Goal: Task Accomplishment & Management: Complete application form

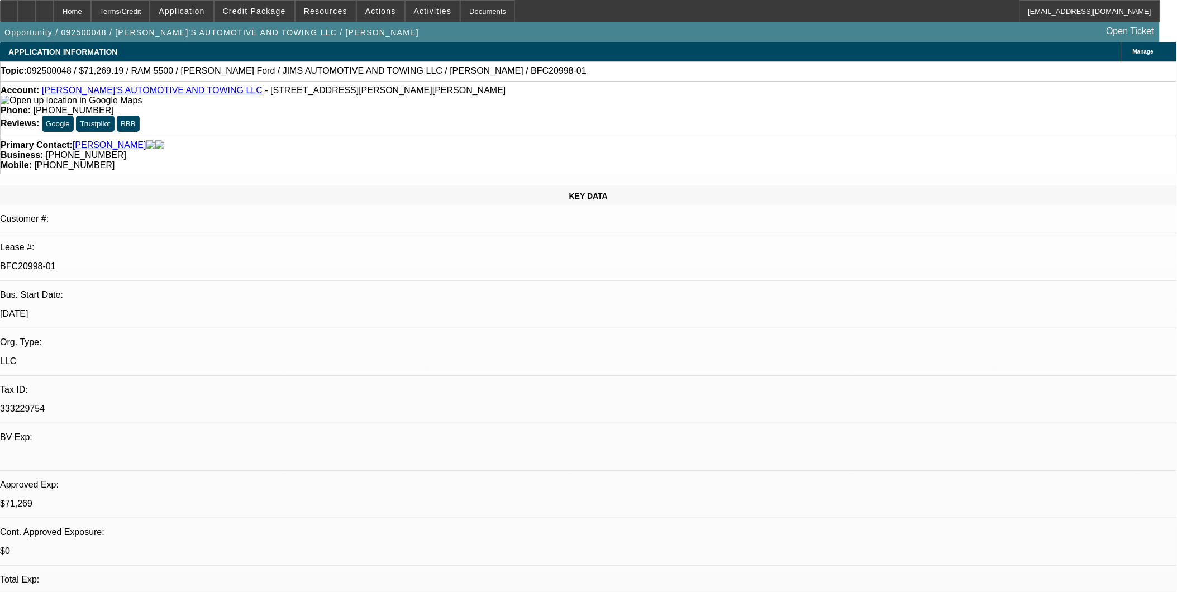
select select "0"
select select "0.1"
select select "0"
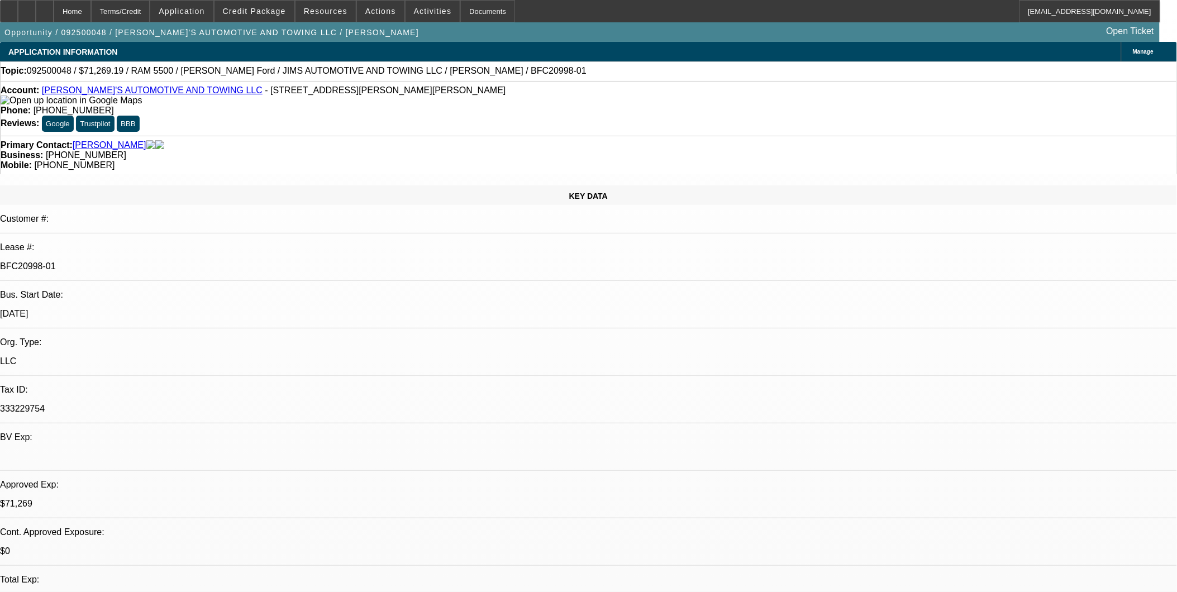
select select "0.1"
select select "0"
select select "0.1"
select select "0"
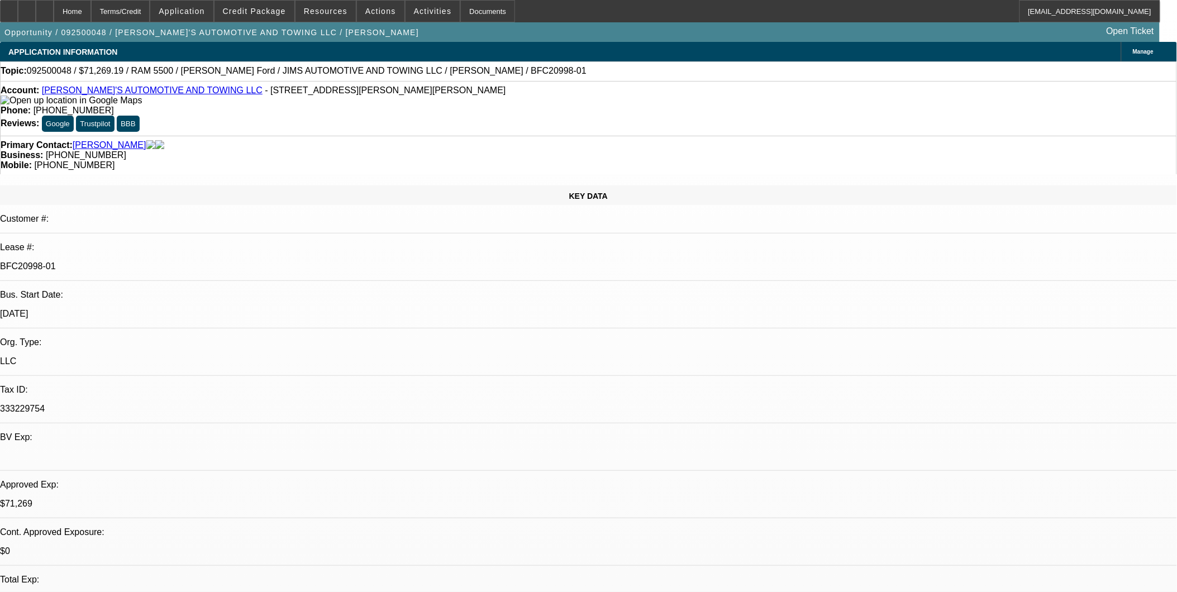
select select "0"
select select "0.1"
select select "1"
select select "3"
select select "4"
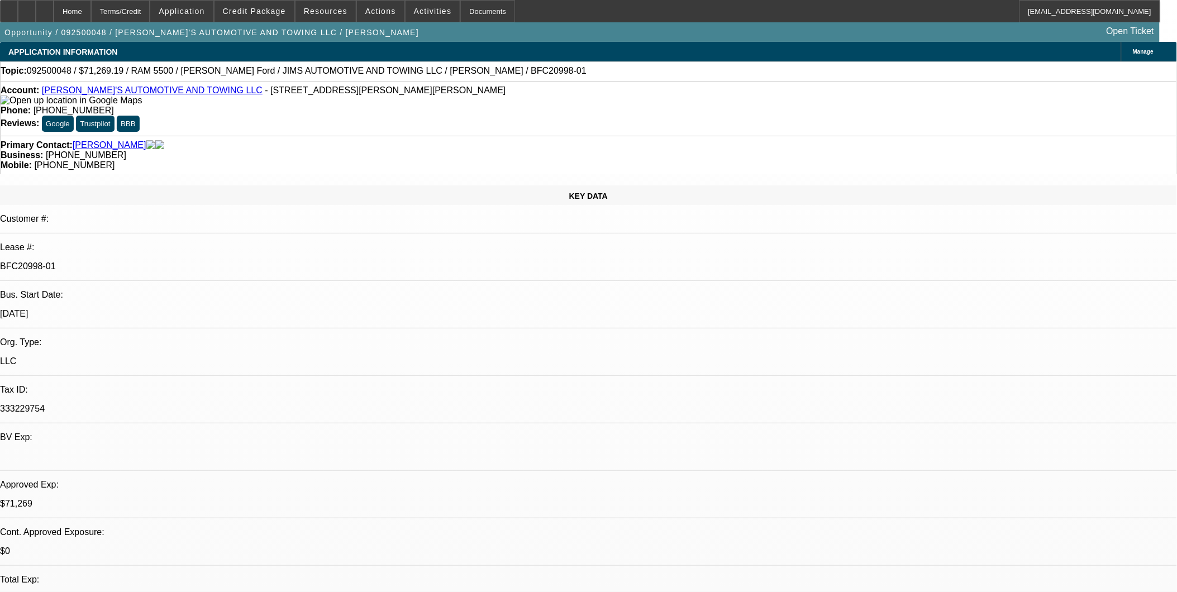
select select "1"
select select "3"
select select "4"
select select "1"
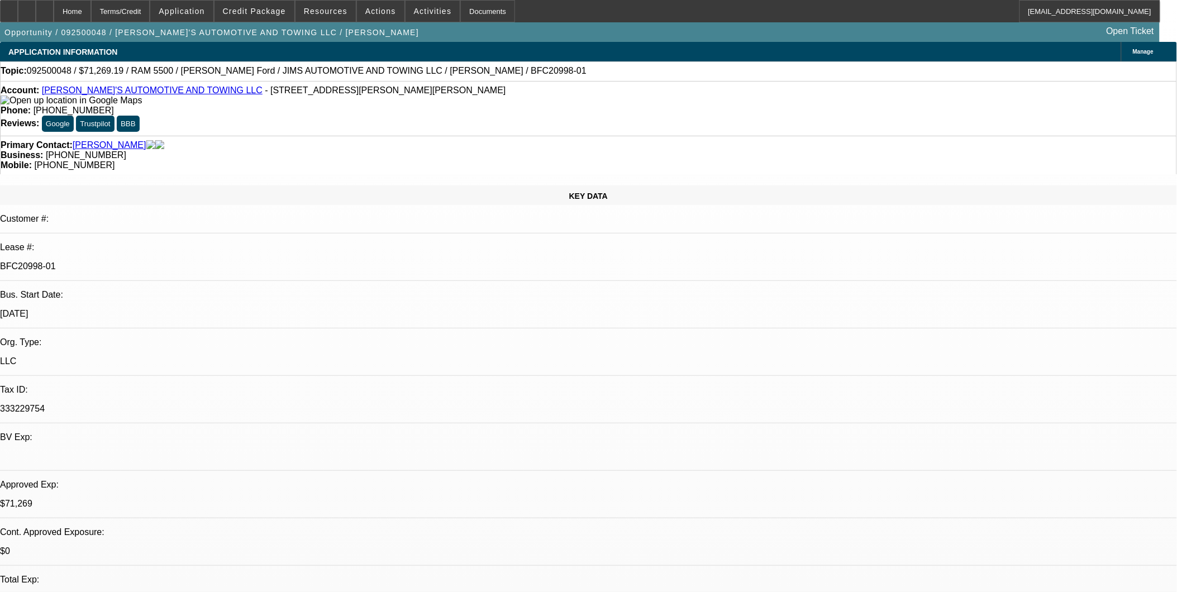
select select "4"
select select "1"
select select "4"
select select "0"
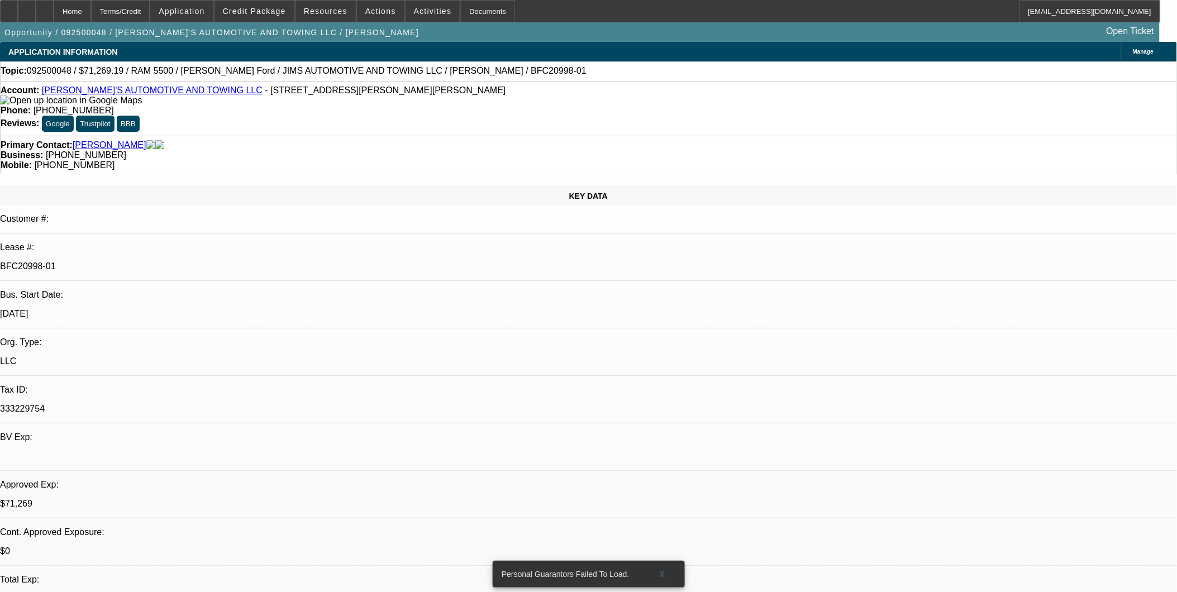
select select "0"
select select "0.1"
select select "0"
select select "0.1"
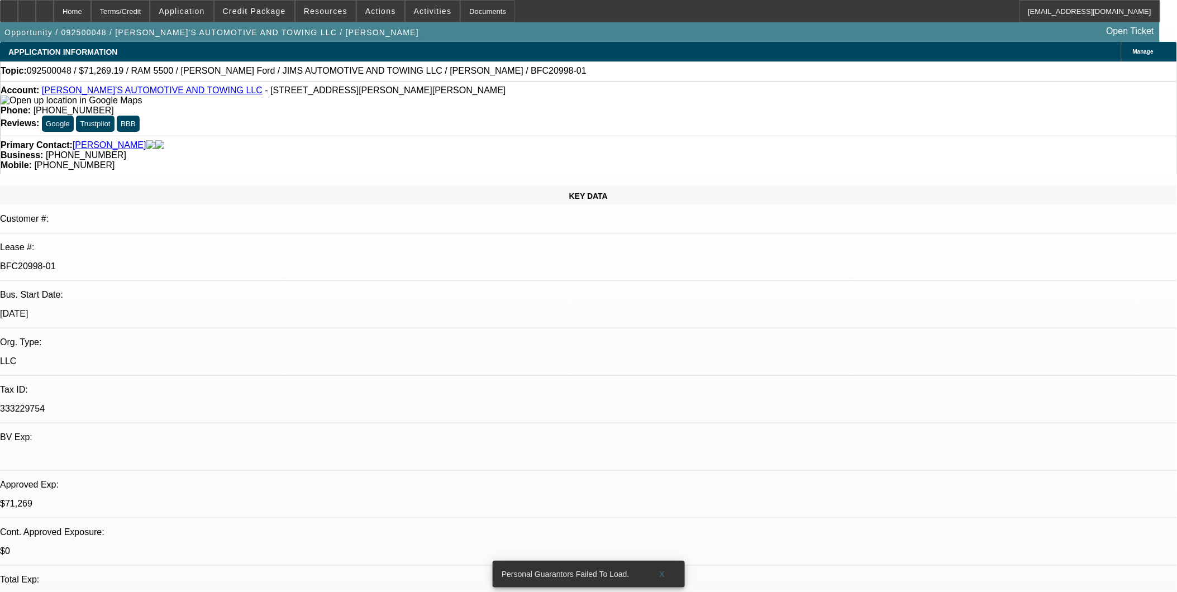
select select "0"
select select "0.1"
select select "0"
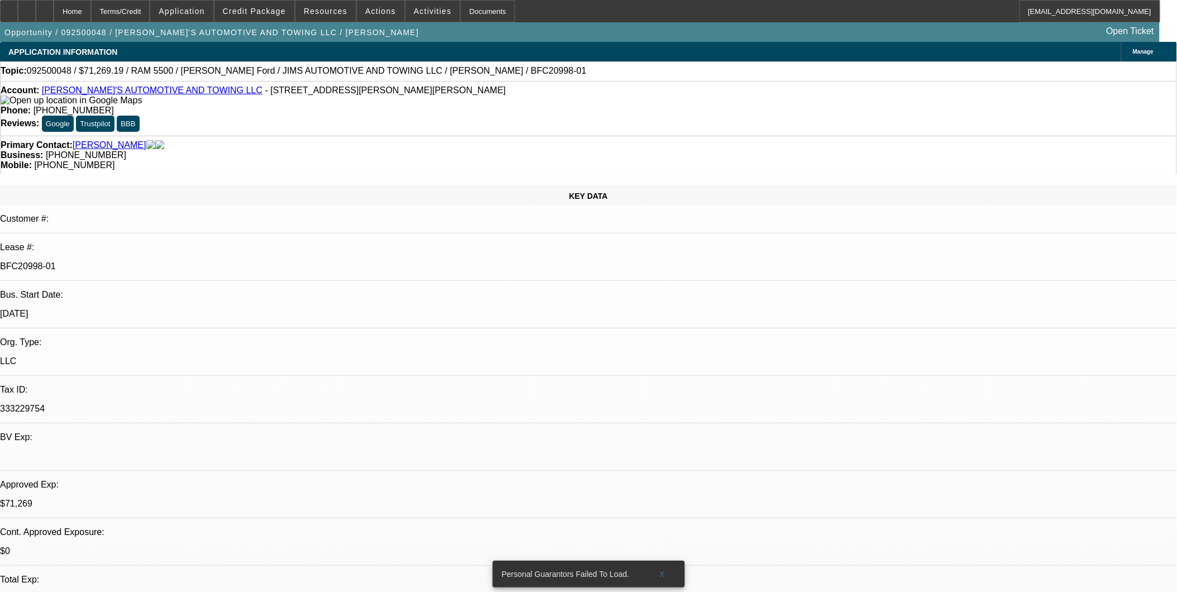
select select "0.1"
select select "1"
select select "3"
select select "4"
select select "1"
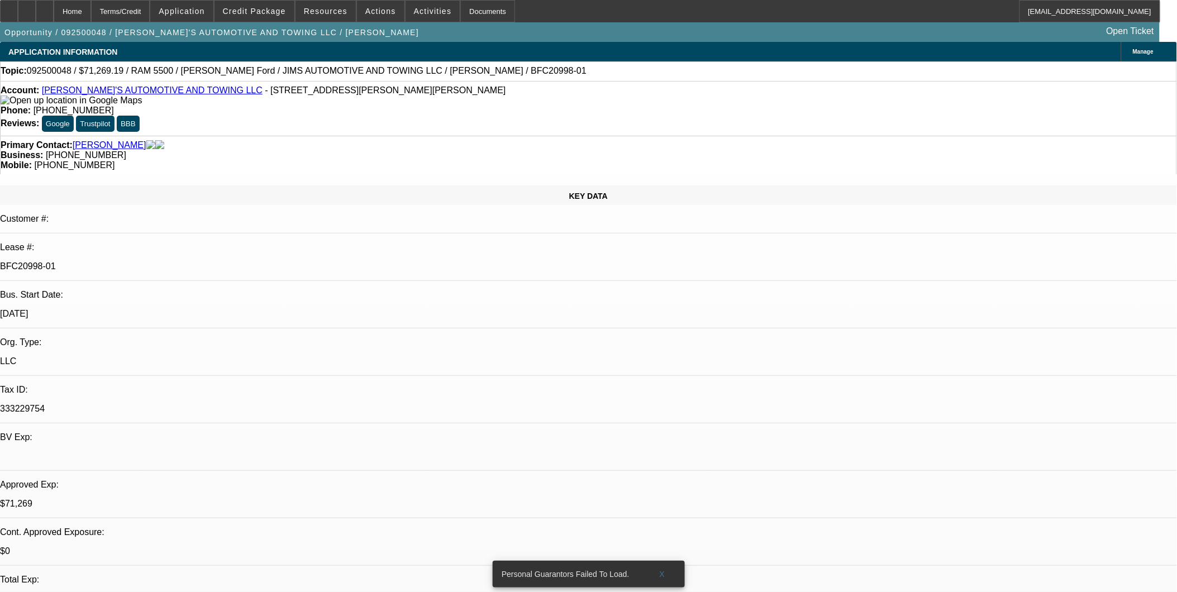
select select "3"
select select "4"
select select "1"
select select "4"
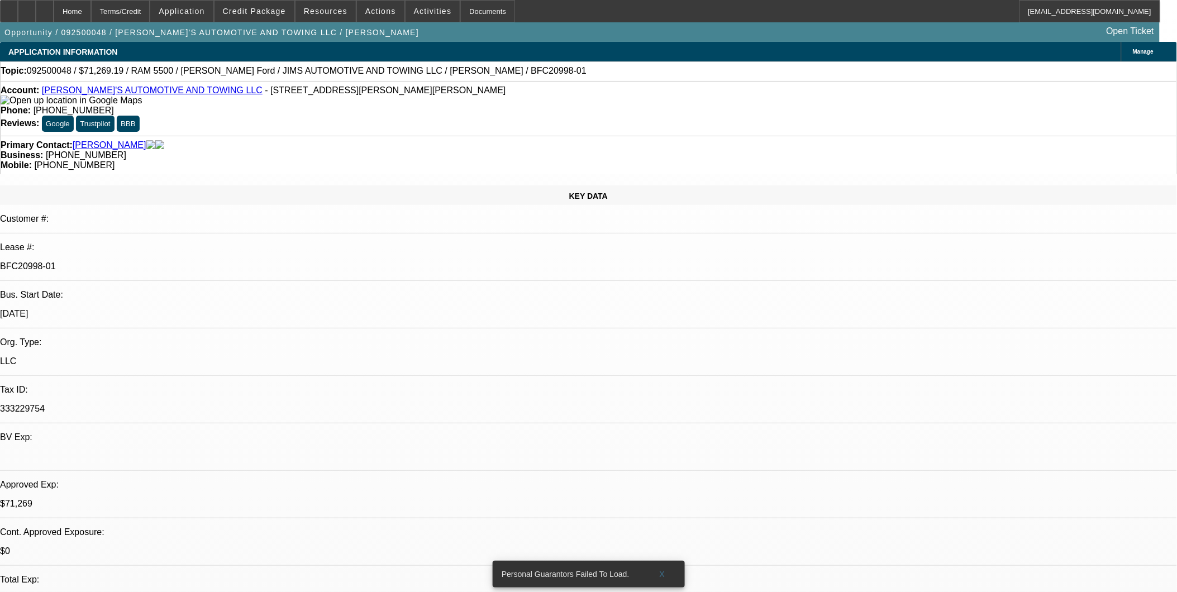
select select "1"
select select "4"
click at [54, 1] on div at bounding box center [45, 11] width 18 height 22
select select "0"
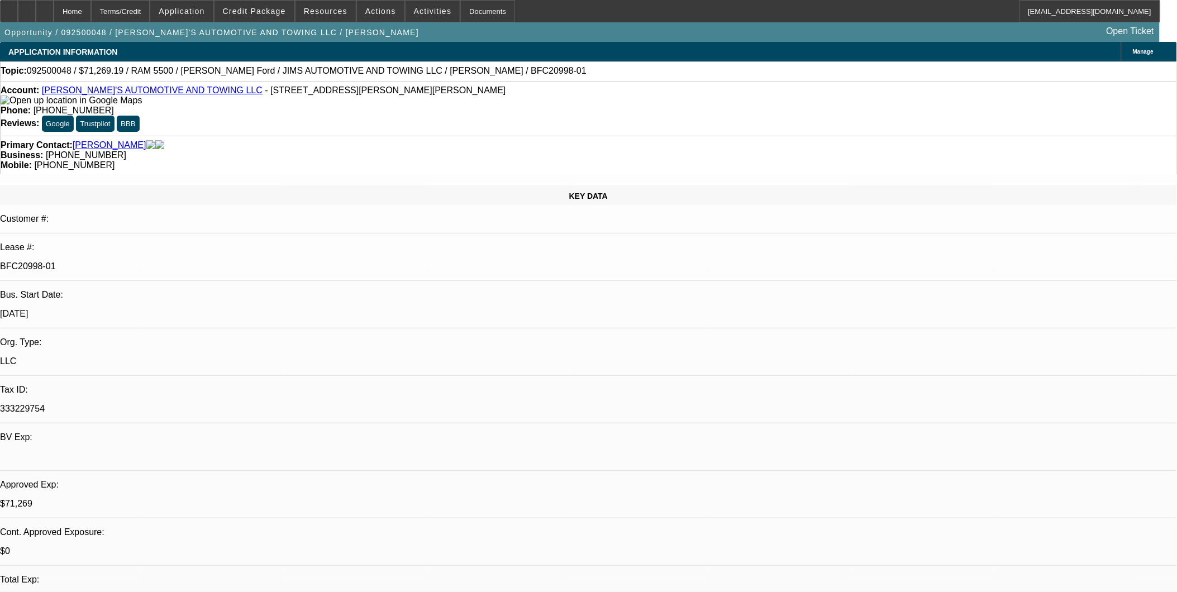
select select "0"
select select "0.1"
select select "0"
select select "0.1"
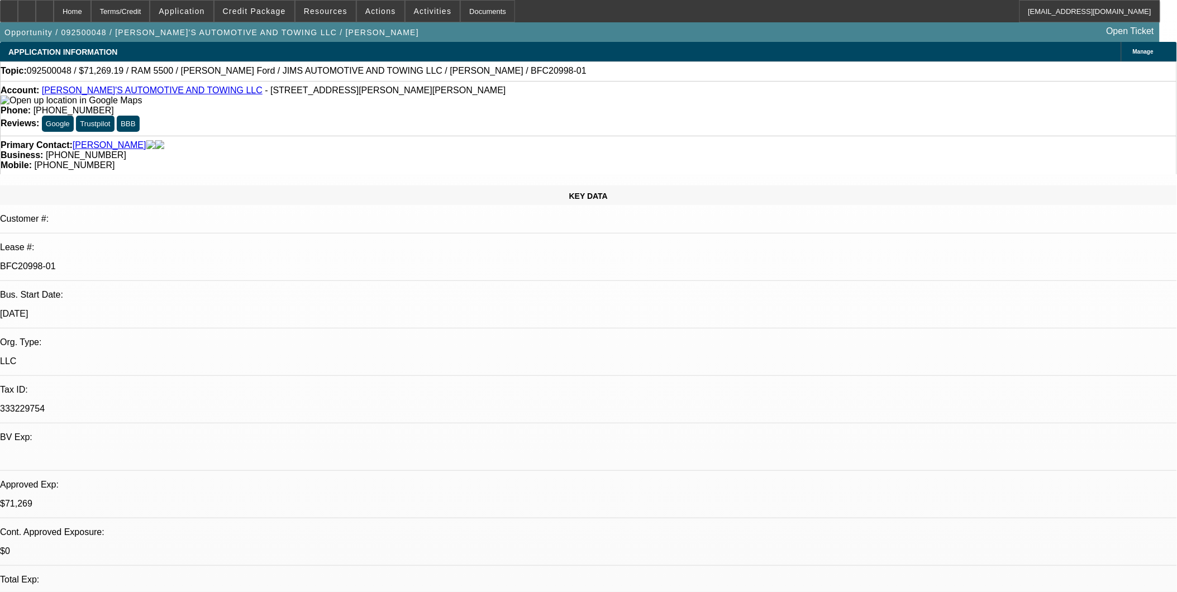
select select "0"
select select "0.1"
select select "0"
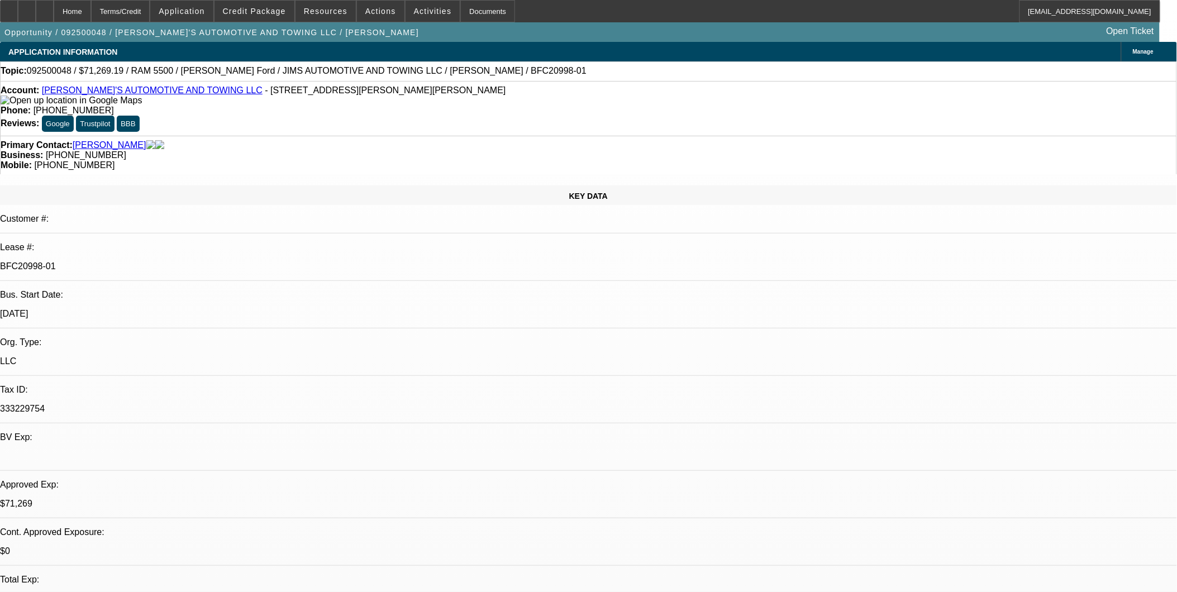
select select "0.1"
select select "1"
select select "3"
select select "4"
select select "1"
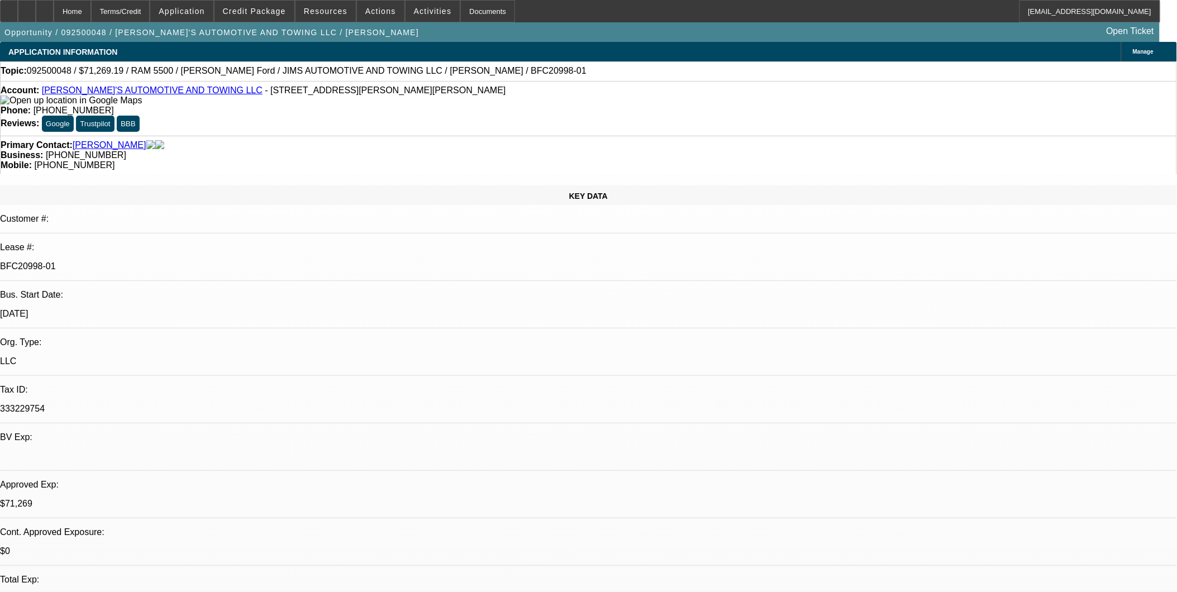
select select "3"
select select "4"
select select "1"
select select "4"
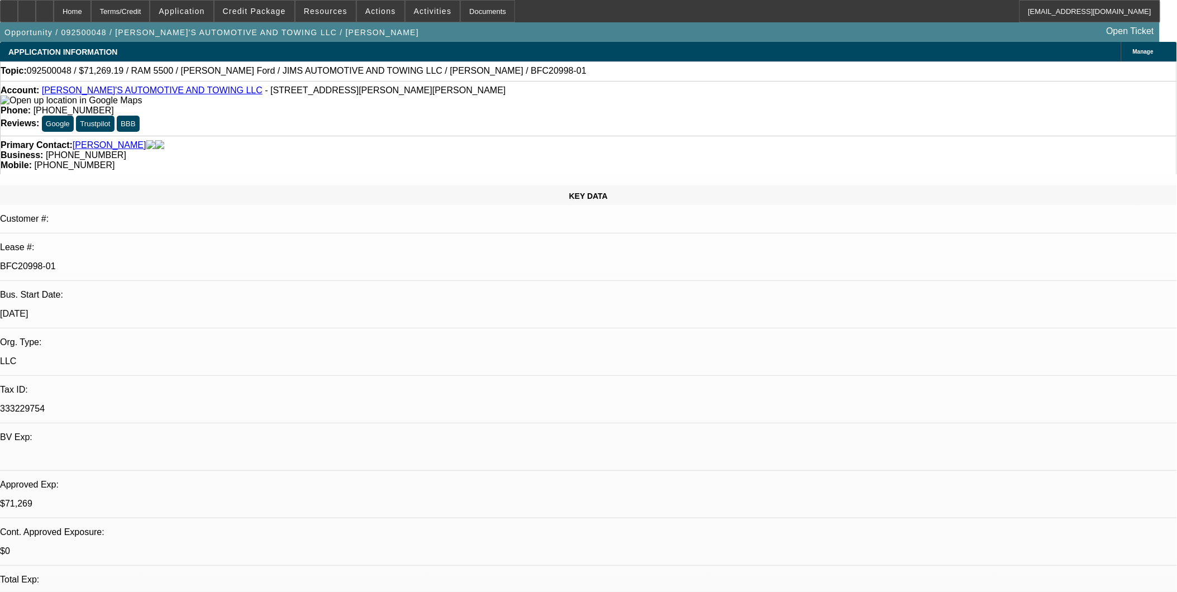
select select "1"
select select "4"
drag, startPoint x: 1086, startPoint y: 384, endPoint x: 1109, endPoint y: 377, distance: 23.5
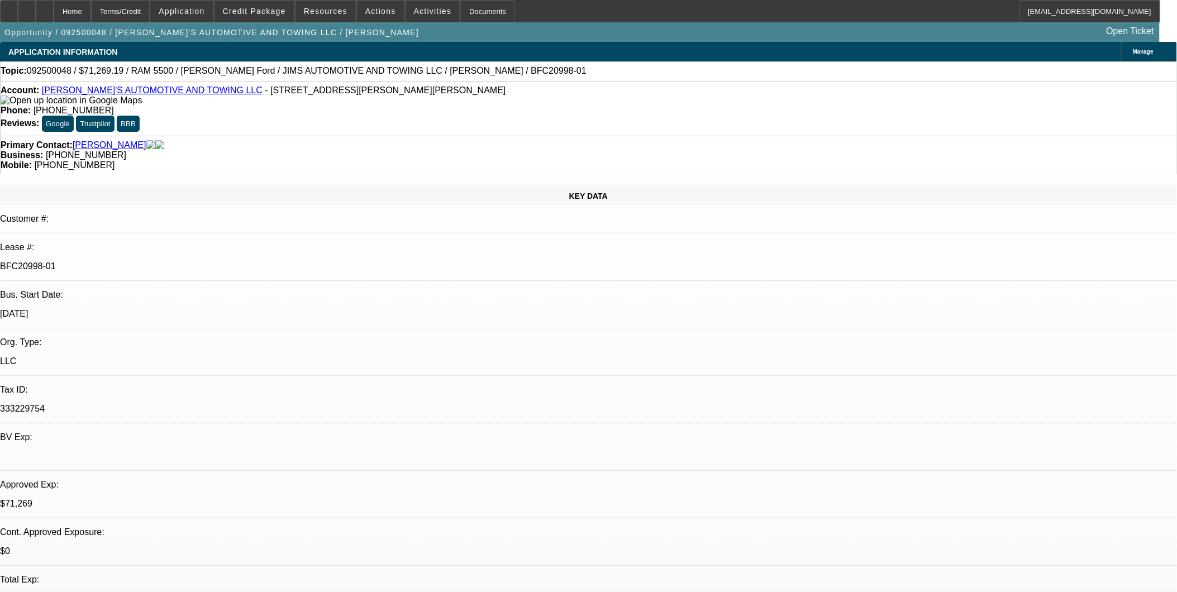
drag, startPoint x: 1109, startPoint y: 377, endPoint x: 1103, endPoint y: 378, distance: 5.7
drag, startPoint x: 695, startPoint y: 416, endPoint x: 809, endPoint y: 382, distance: 118.4
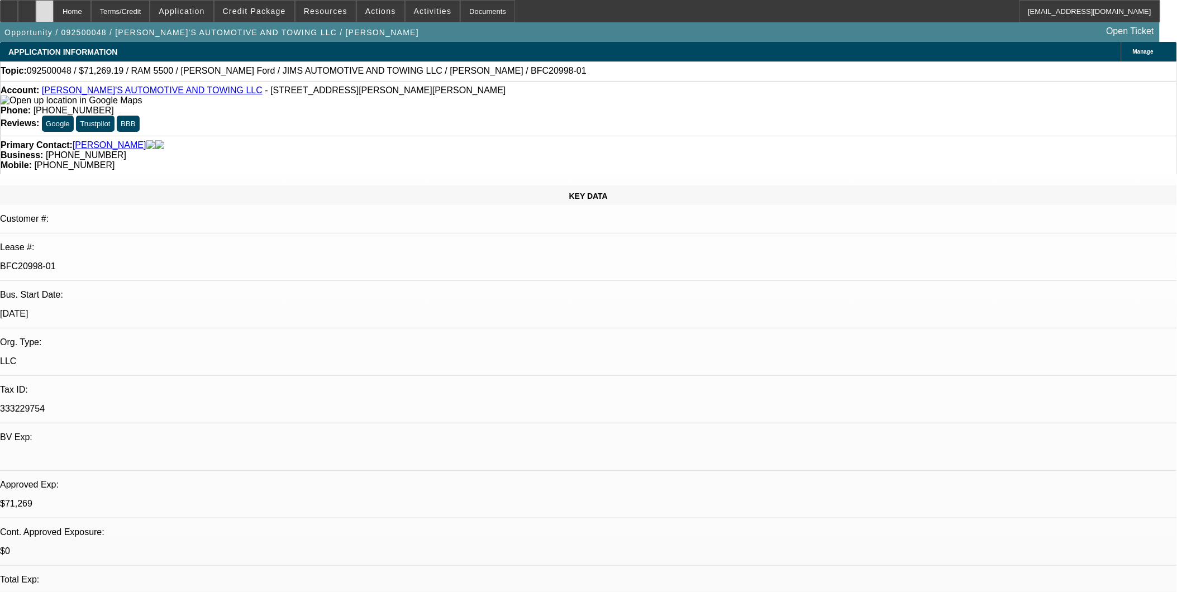
click at [54, 2] on div at bounding box center [45, 11] width 18 height 22
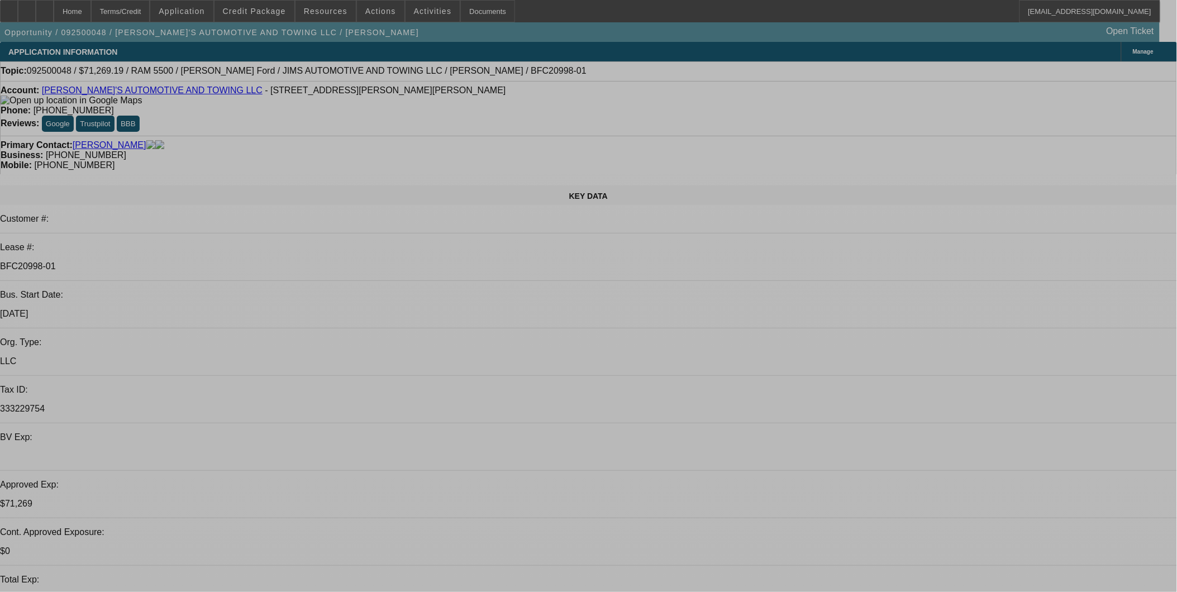
select select "0"
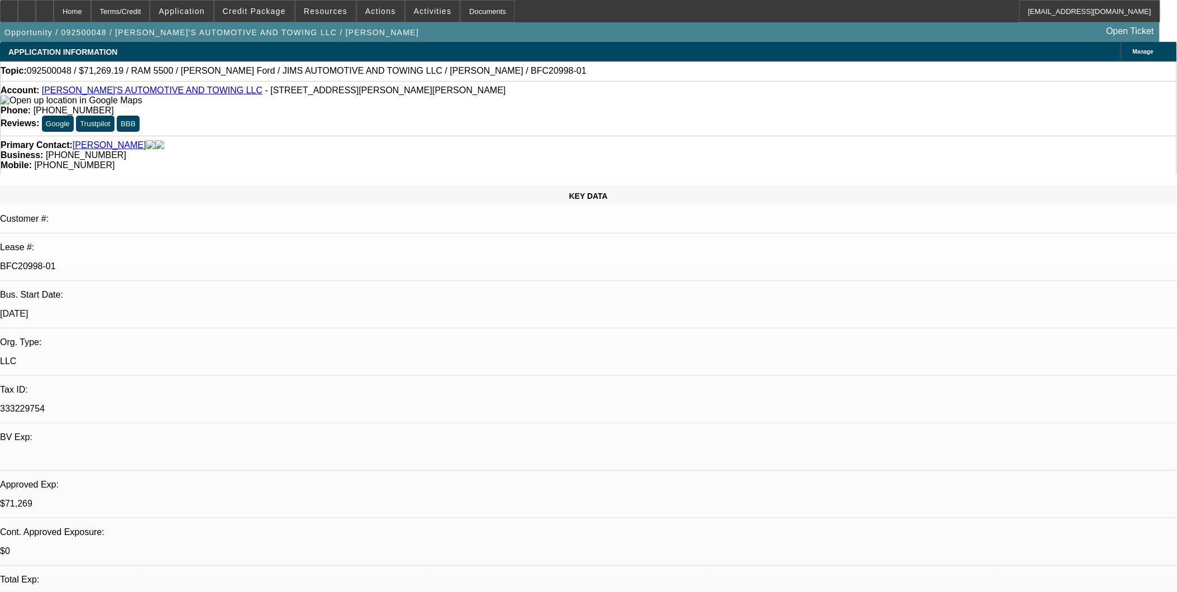
select select "0.1"
select select "0"
select select "0.1"
select select "0"
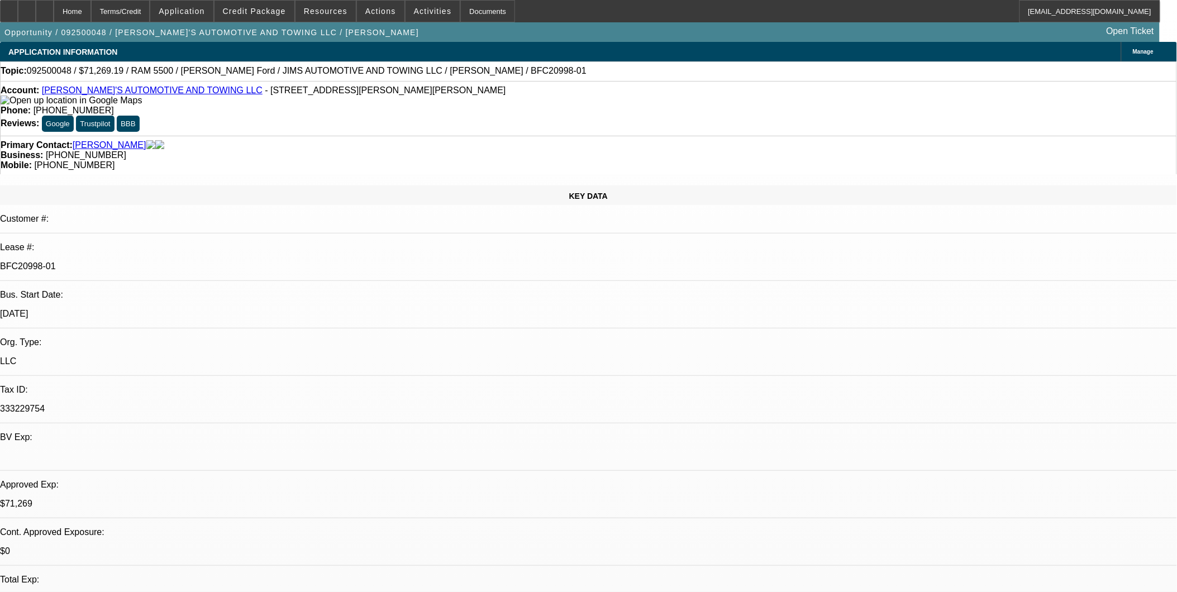
select select "0"
select select "0.1"
select select "0"
select select "0.1"
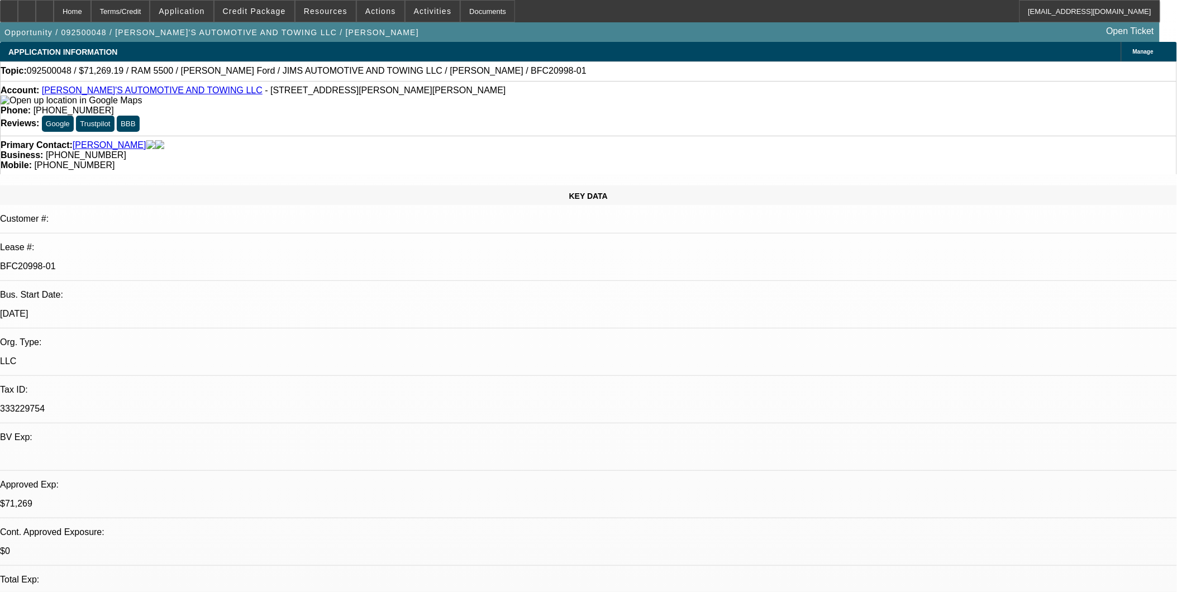
select select "1"
select select "3"
select select "4"
select select "1"
select select "3"
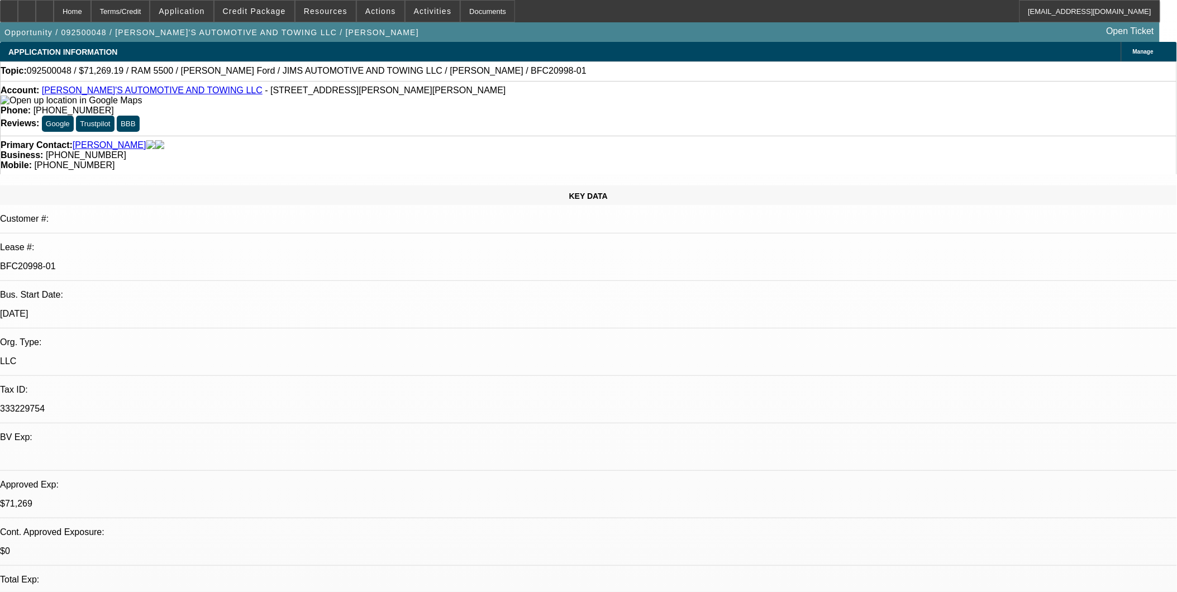
select select "4"
select select "1"
select select "4"
select select "1"
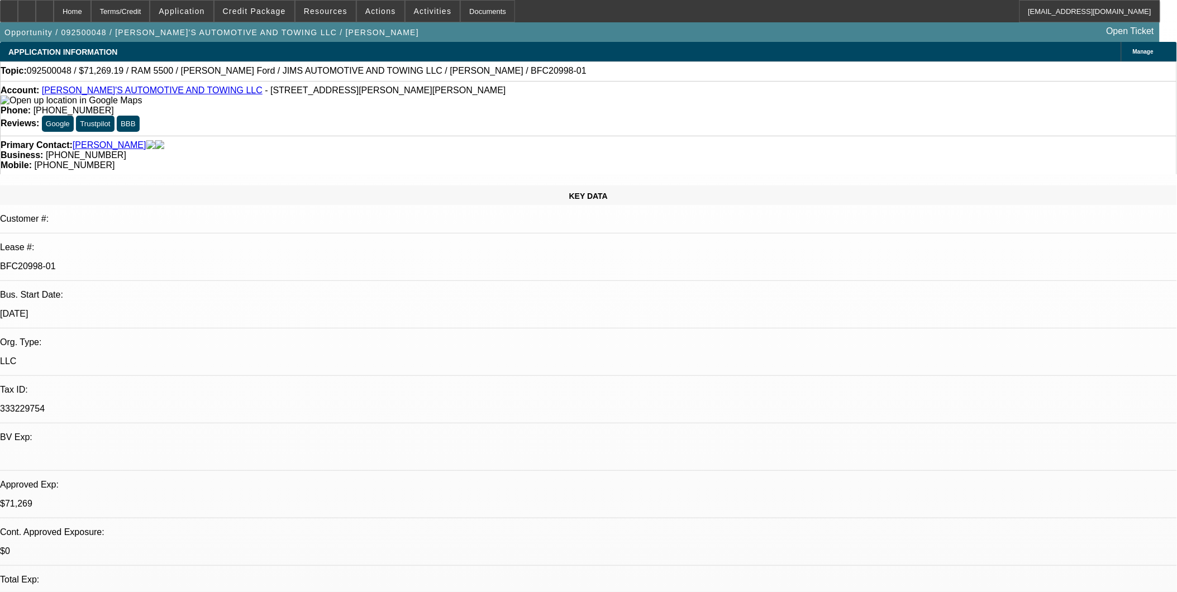
select select "1"
select select "4"
click at [54, 17] on div at bounding box center [45, 11] width 18 height 22
select select "0"
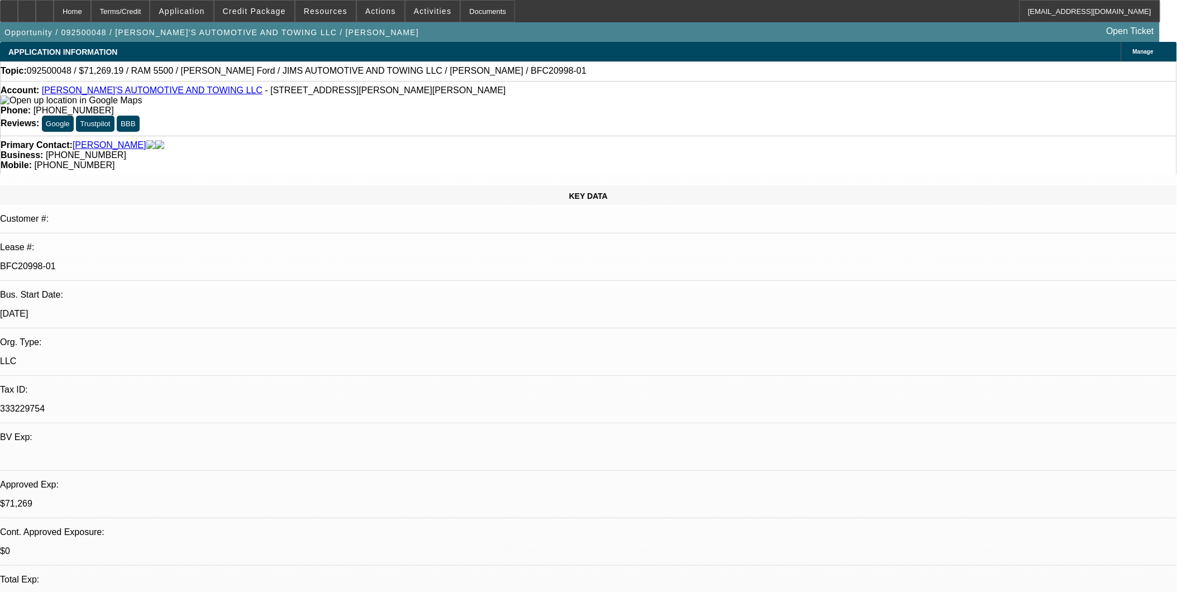
select select "0.1"
select select "0"
select select "0.1"
select select "0"
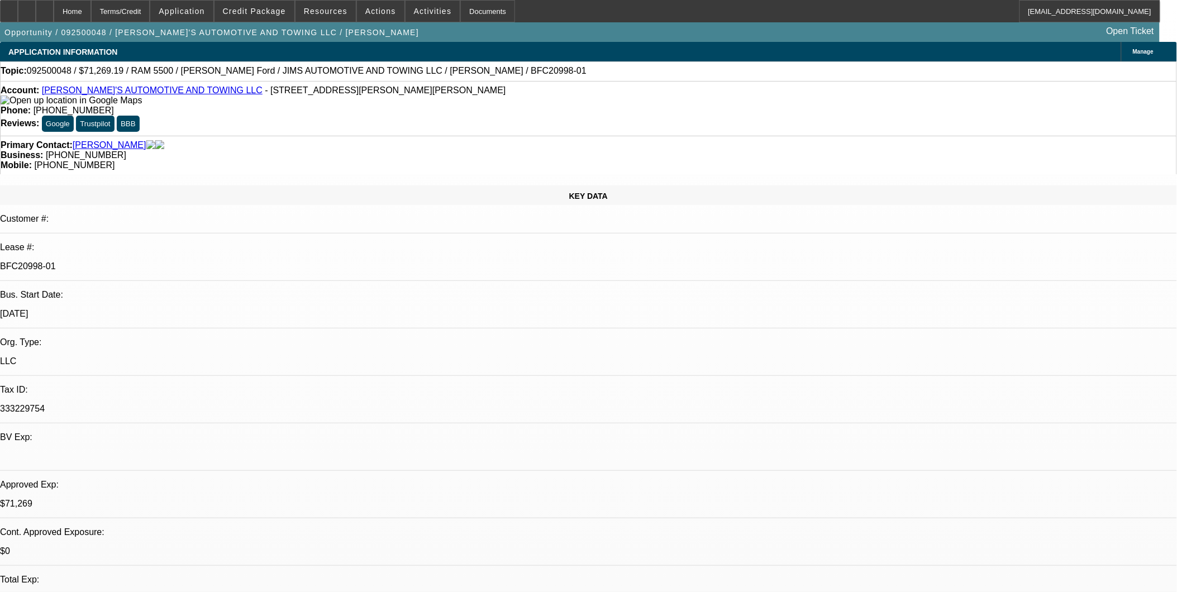
select select "0"
select select "0.1"
select select "0"
select select "0.1"
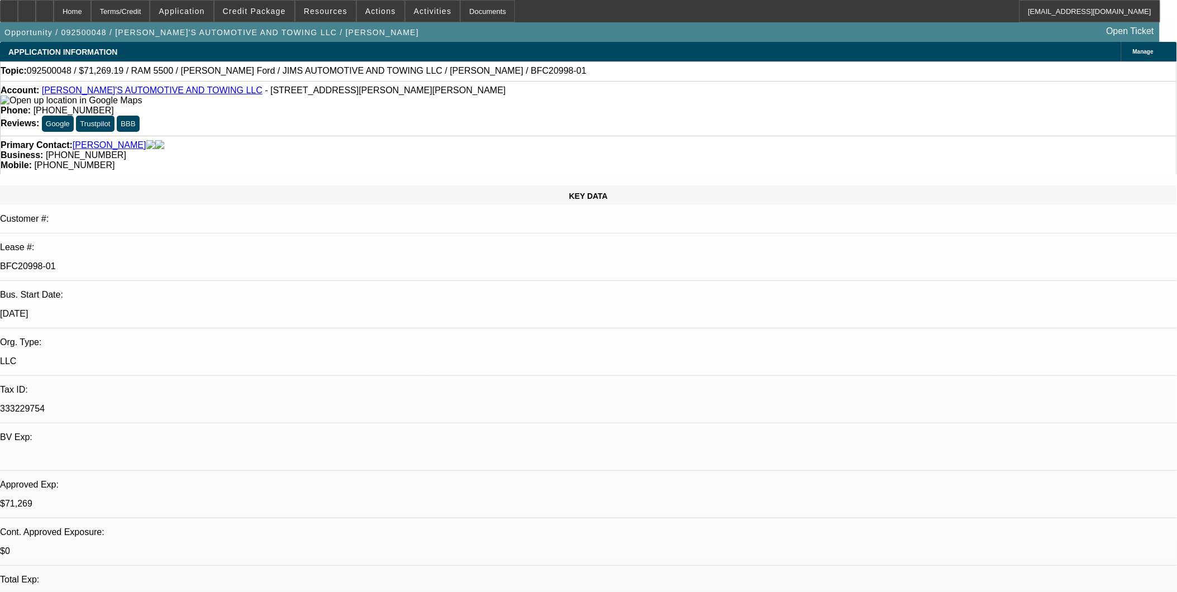
select select "1"
select select "3"
select select "4"
select select "1"
select select "3"
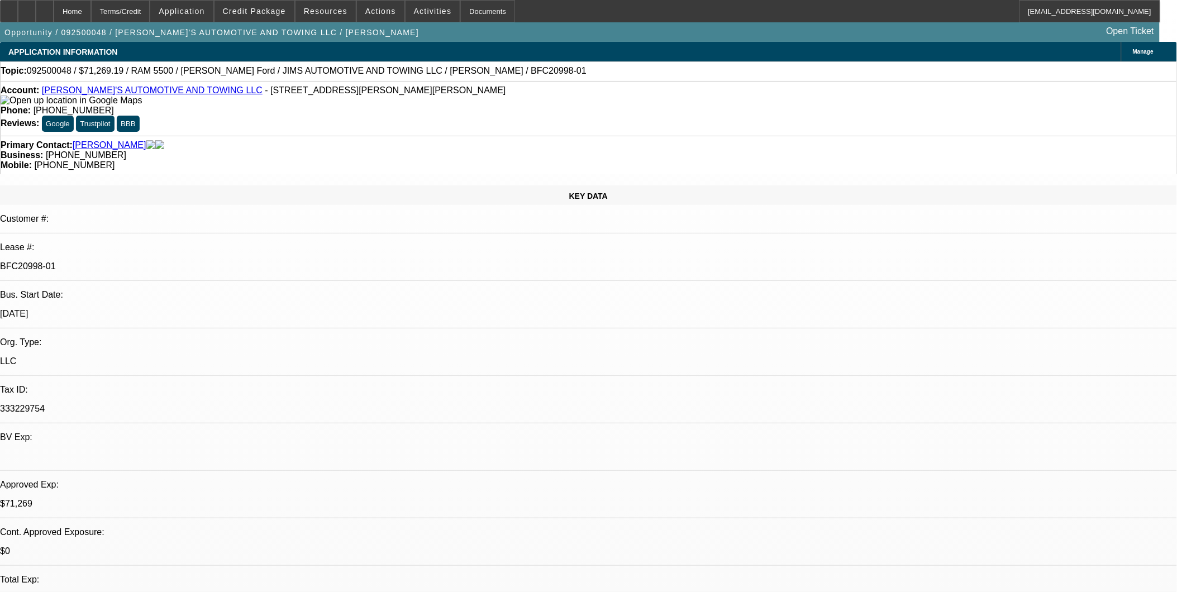
select select "4"
select select "1"
select select "4"
select select "1"
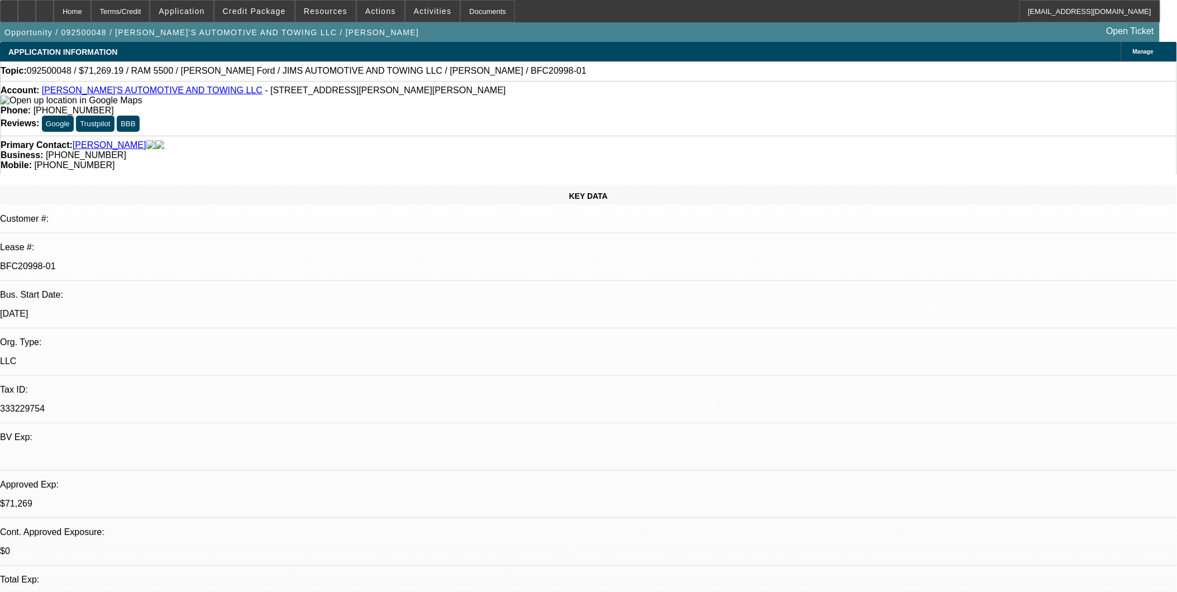
select select "1"
select select "4"
click at [45, 7] on icon at bounding box center [45, 7] width 0 height 0
select select "0"
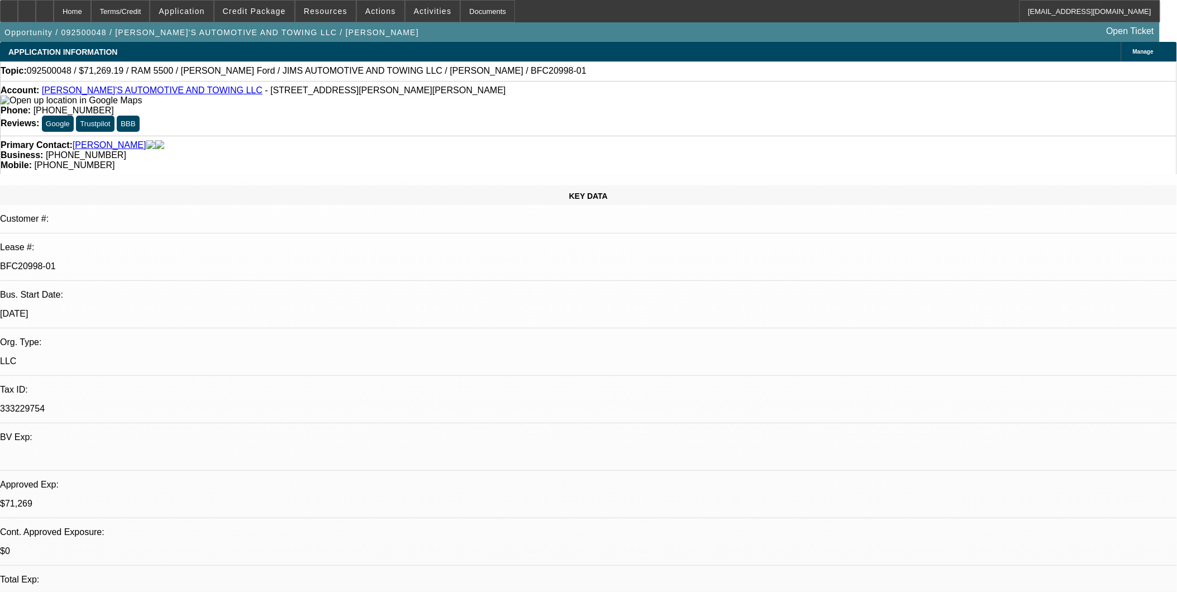
select select "0.1"
select select "0"
select select "0.1"
select select "0"
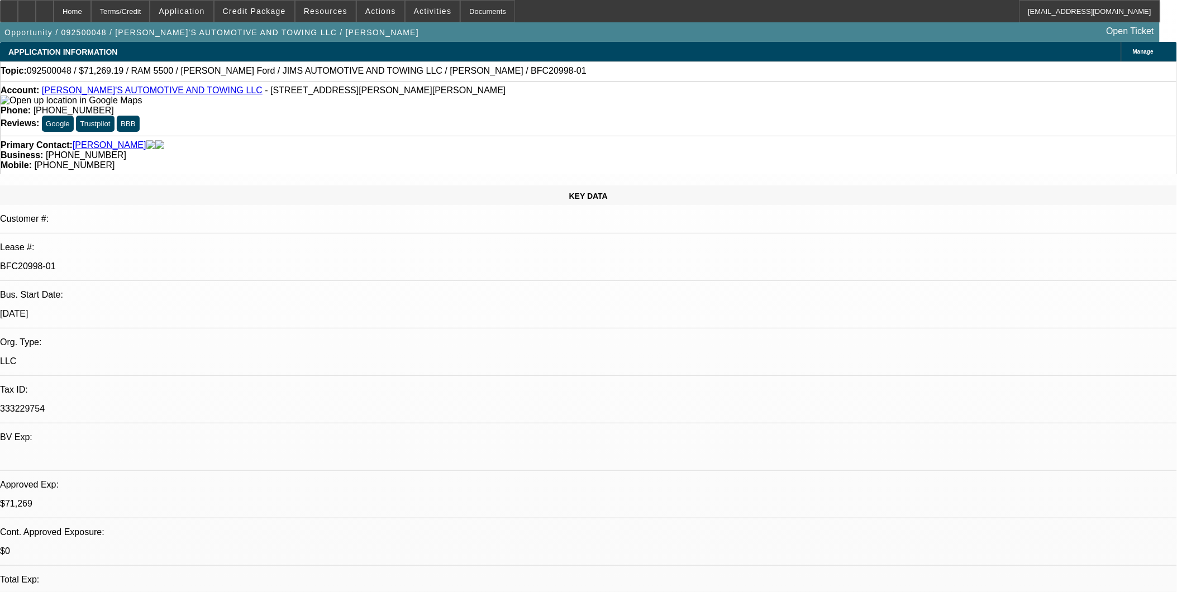
select select "0"
select select "0.1"
select select "0"
select select "0.1"
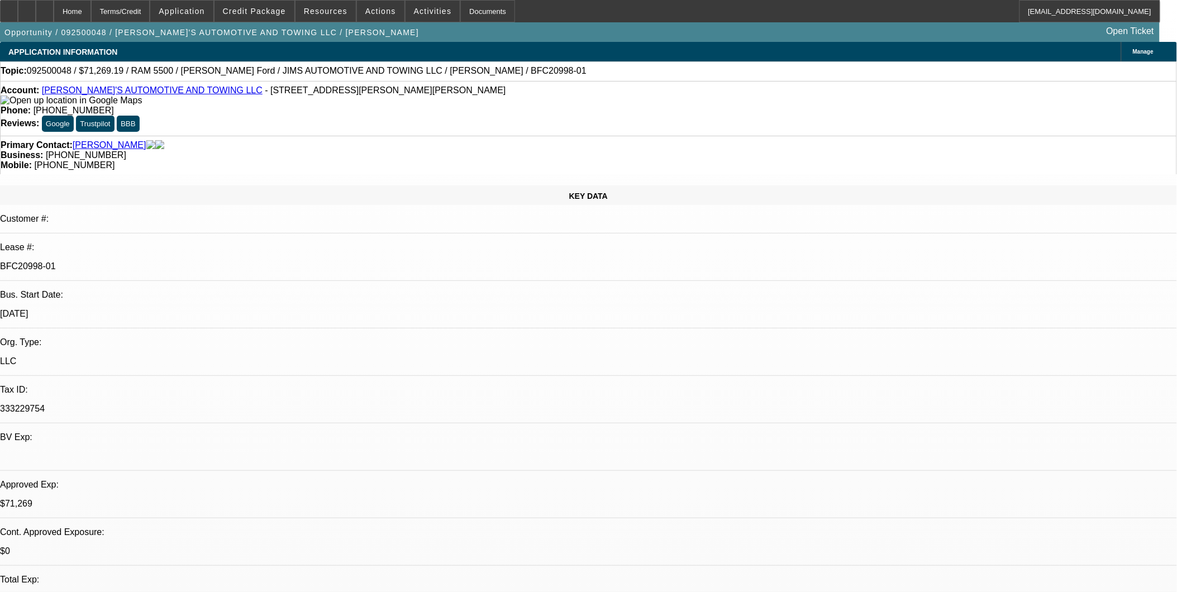
select select "1"
select select "3"
select select "4"
select select "1"
select select "3"
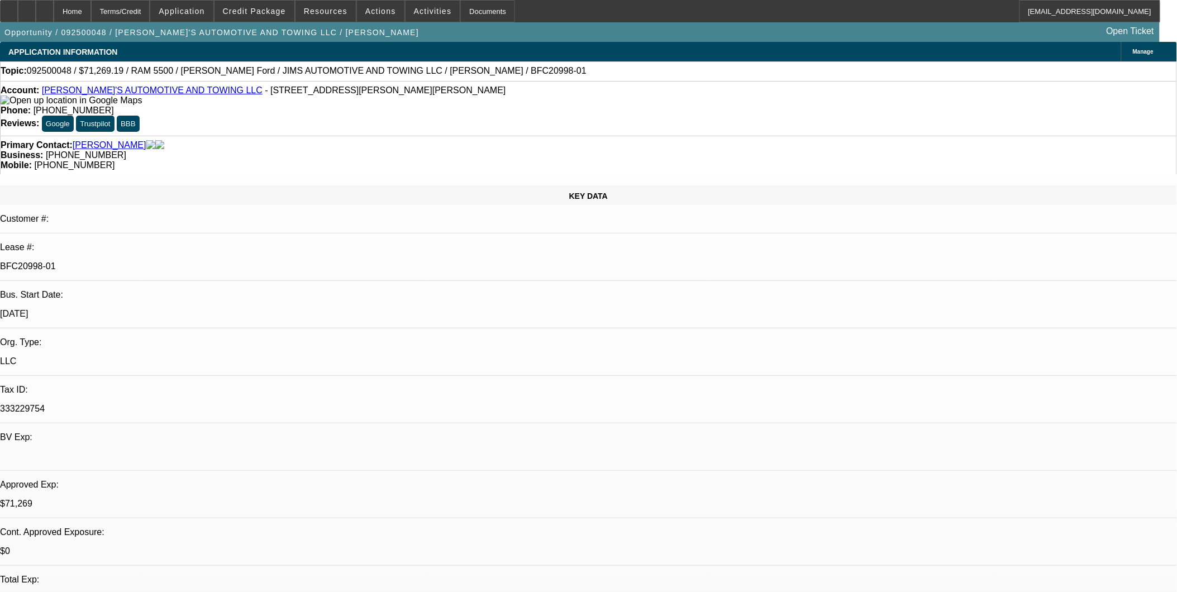
select select "4"
select select "1"
select select "4"
select select "1"
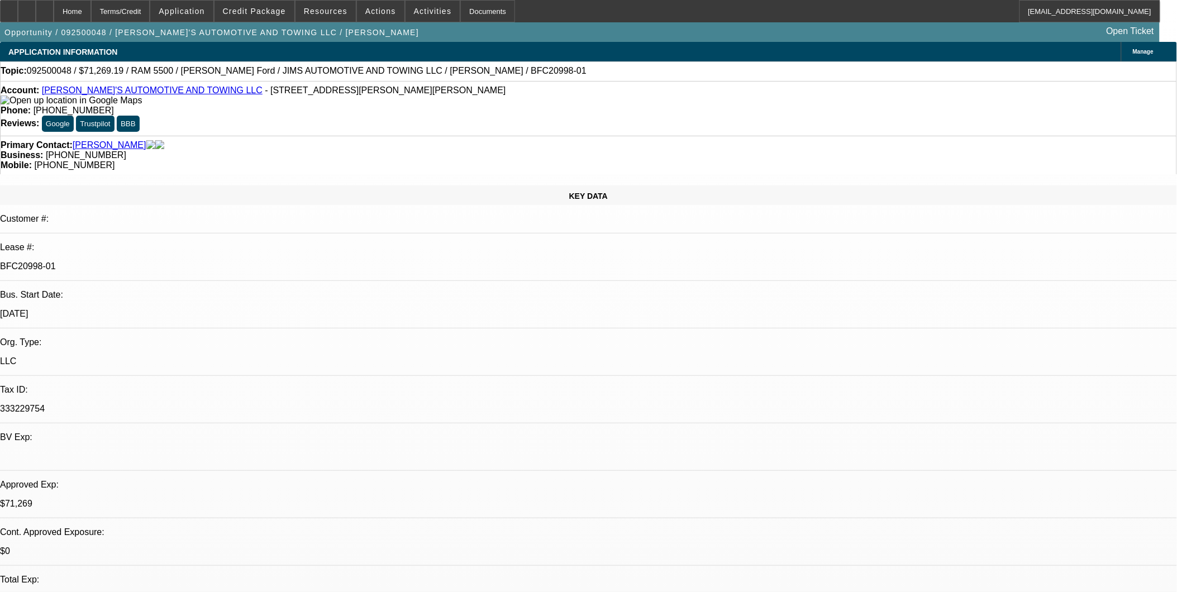
select select "1"
select select "4"
click at [45, 7] on icon at bounding box center [45, 7] width 0 height 0
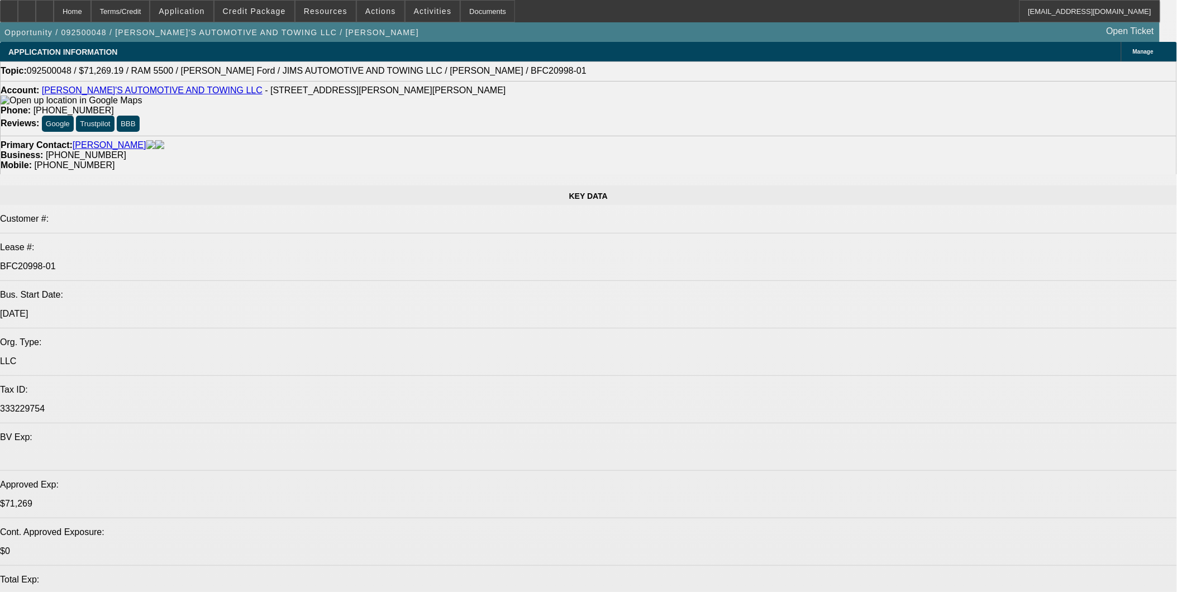
select select "0"
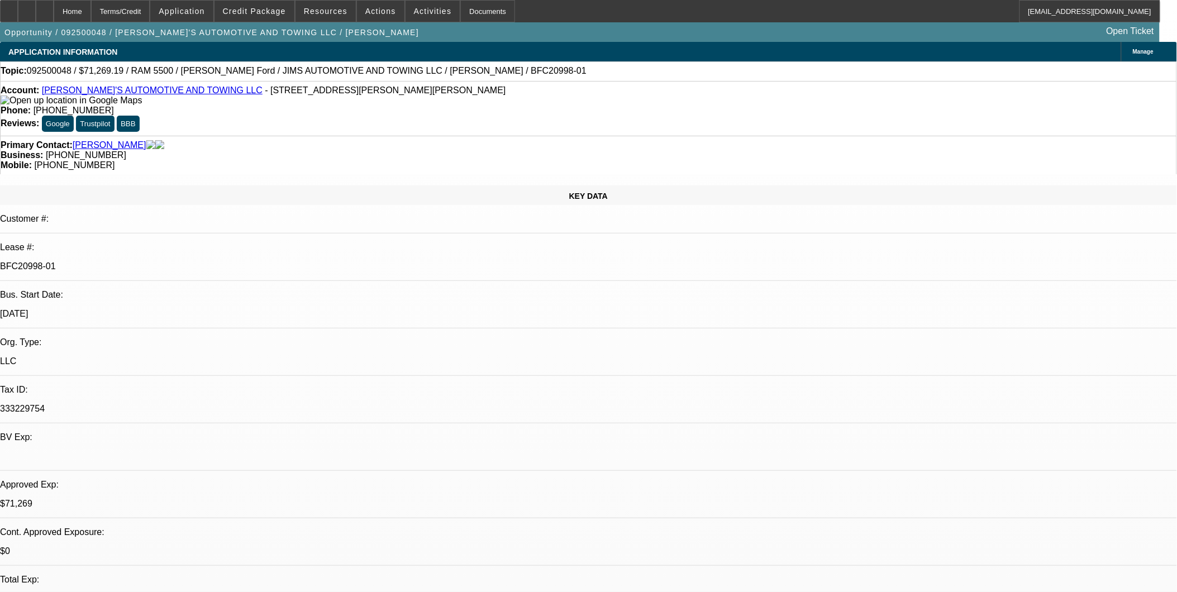
select select "0"
select select "0.1"
select select "0"
select select "0.1"
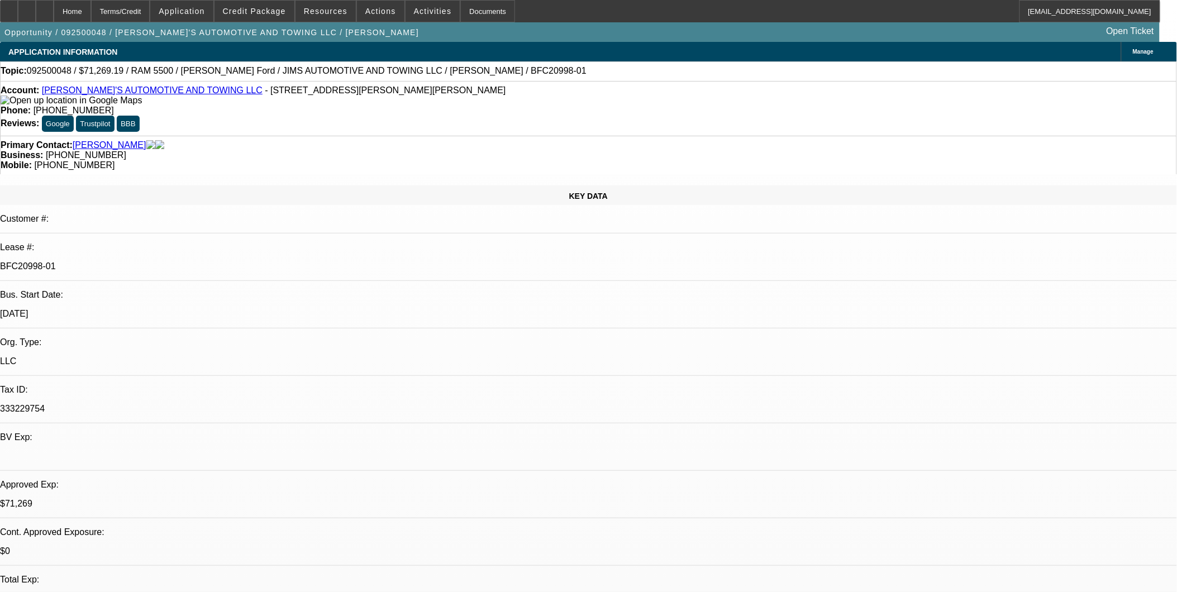
select select "0"
select select "0.1"
select select "0"
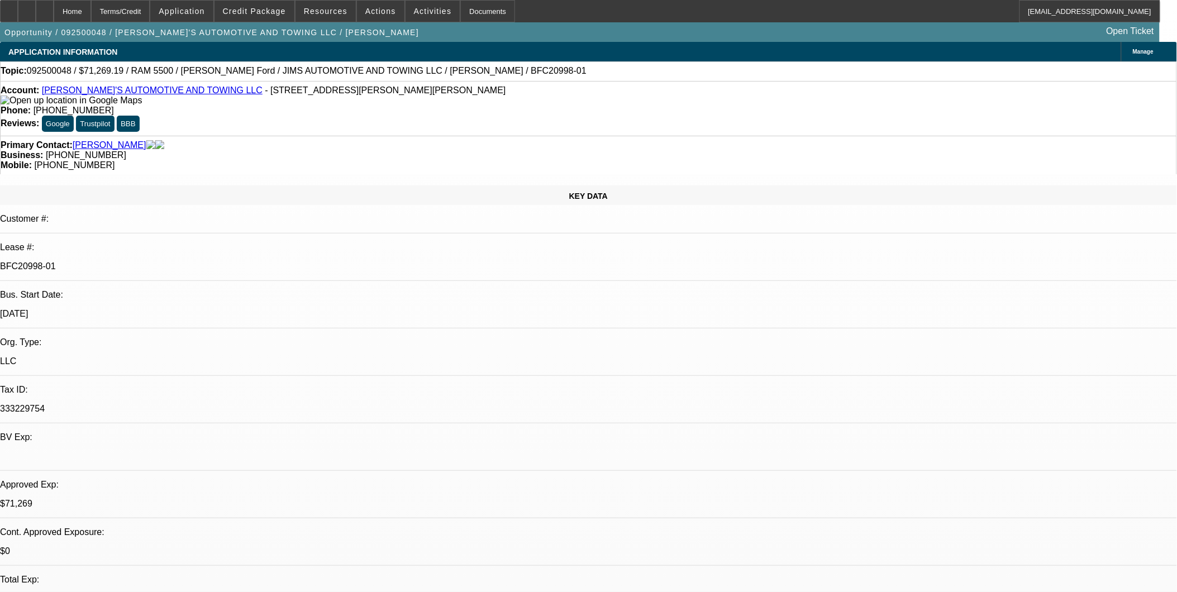
select select "0.1"
select select "1"
select select "3"
select select "4"
select select "1"
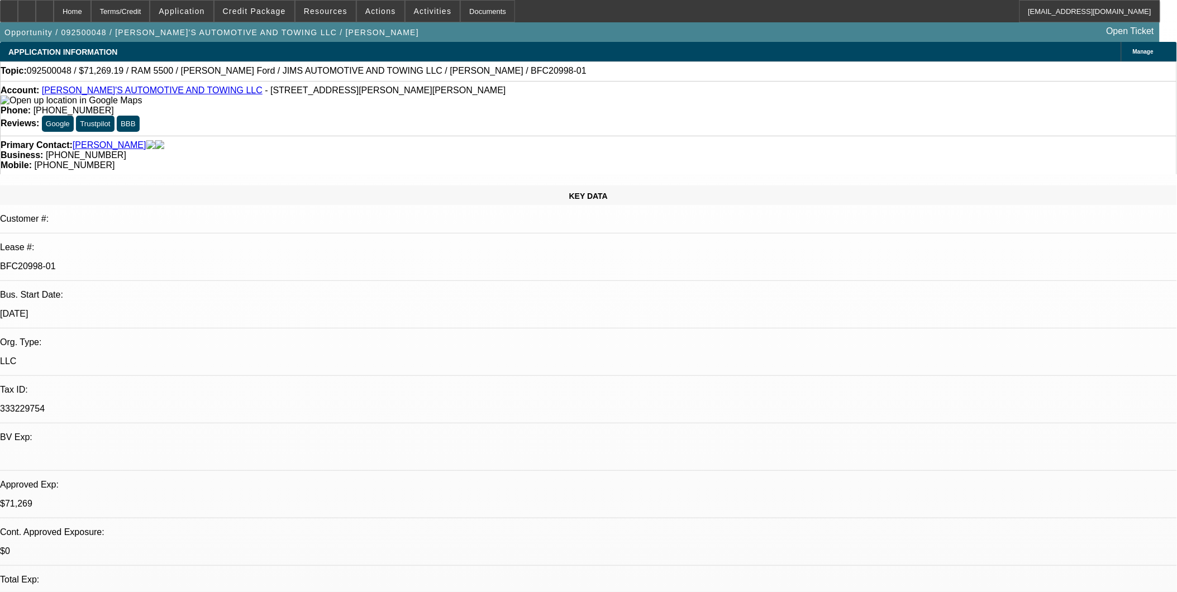
select select "3"
select select "4"
select select "1"
select select "4"
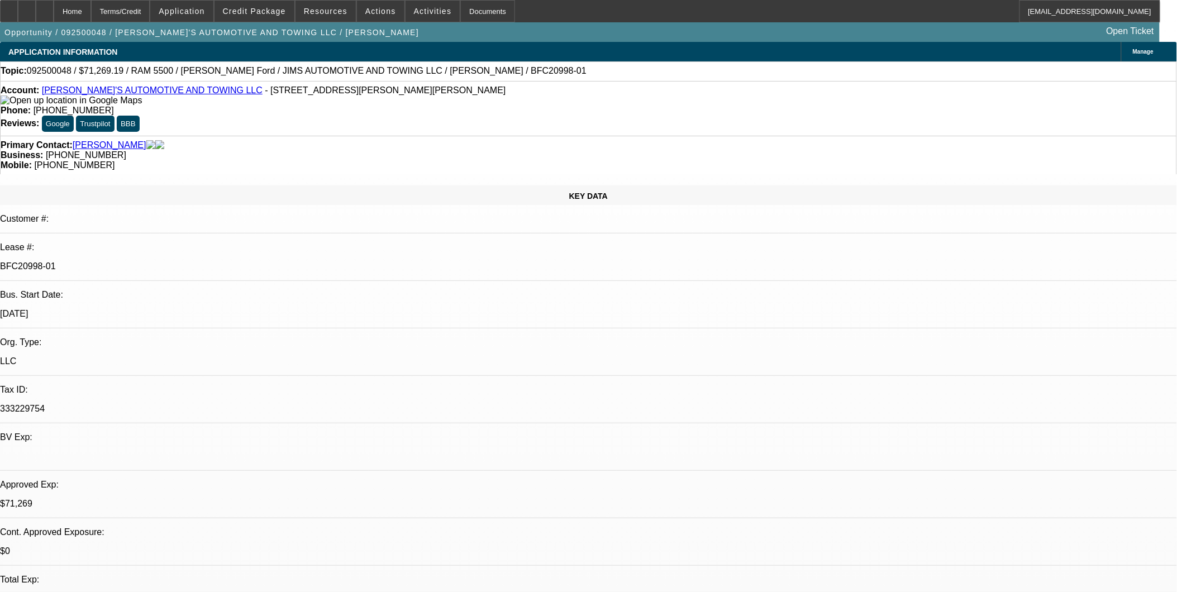
select select "1"
select select "4"
drag, startPoint x: 68, startPoint y: 6, endPoint x: 70, endPoint y: 1, distance: 6.0
click at [54, 6] on div at bounding box center [45, 11] width 18 height 22
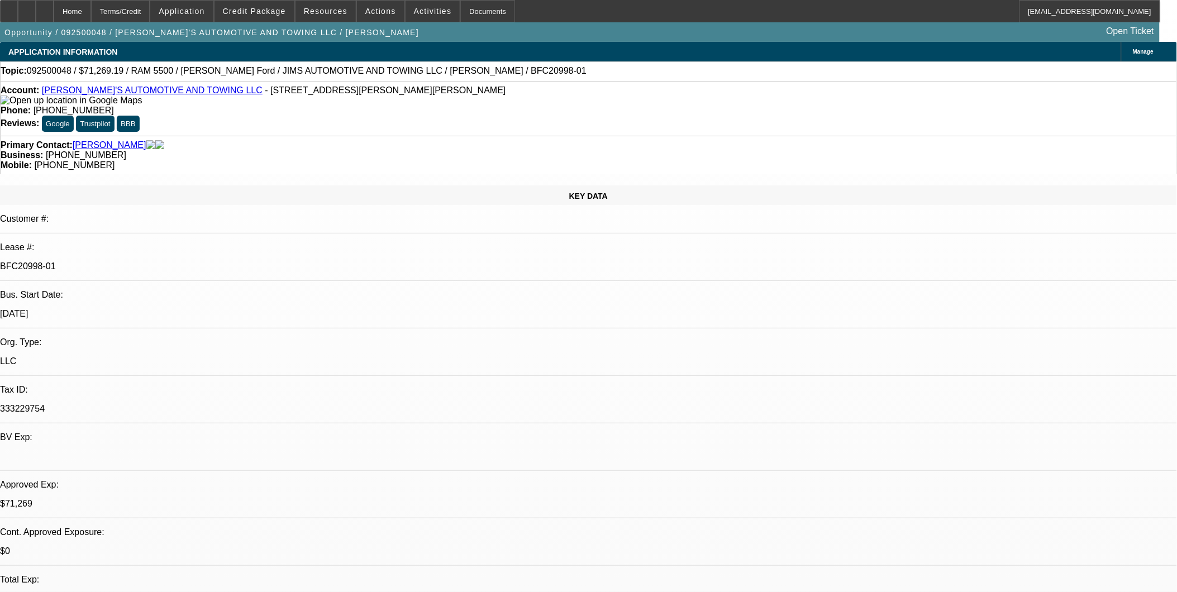
select select "0"
select select "0.1"
select select "0"
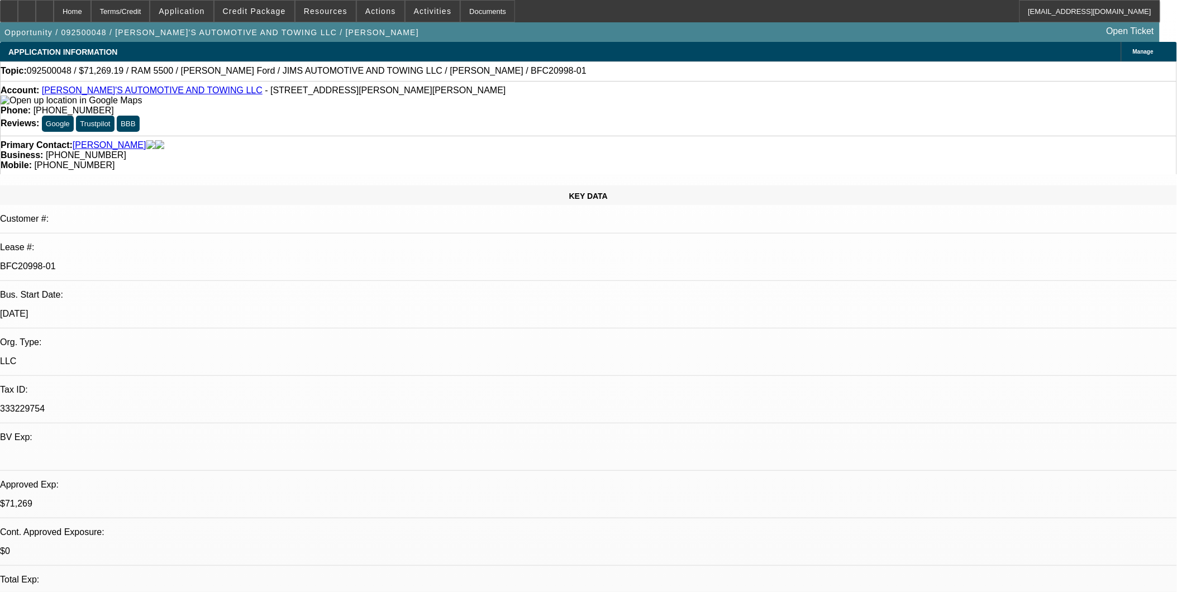
select select "0.1"
select select "0"
select select "0.1"
select select "0"
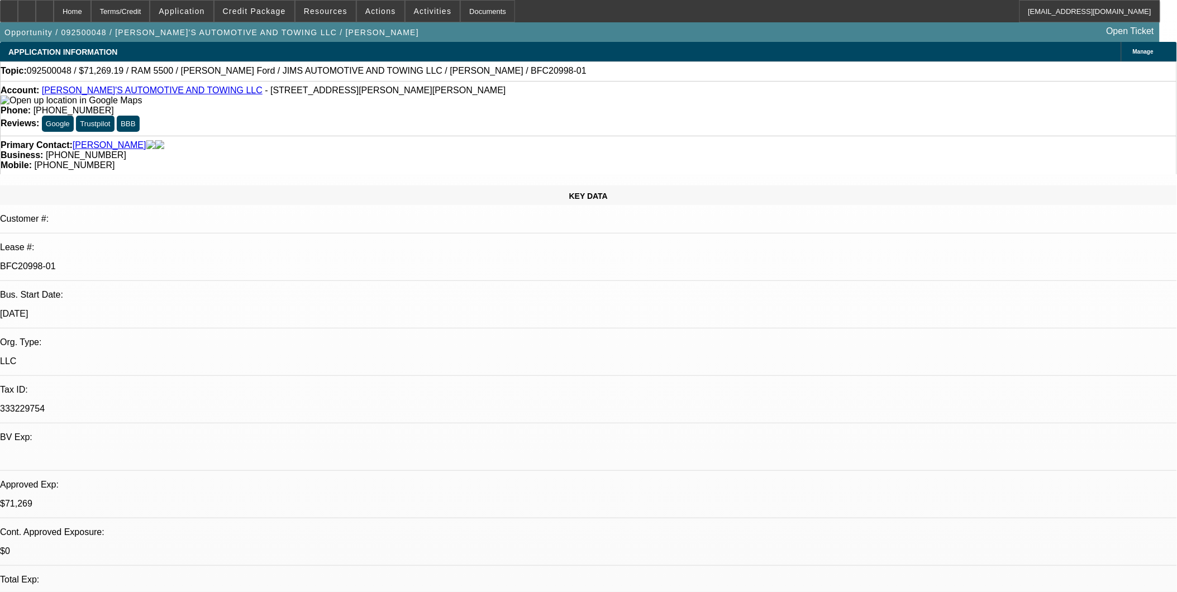
select select "0"
select select "0.1"
select select "1"
select select "3"
select select "4"
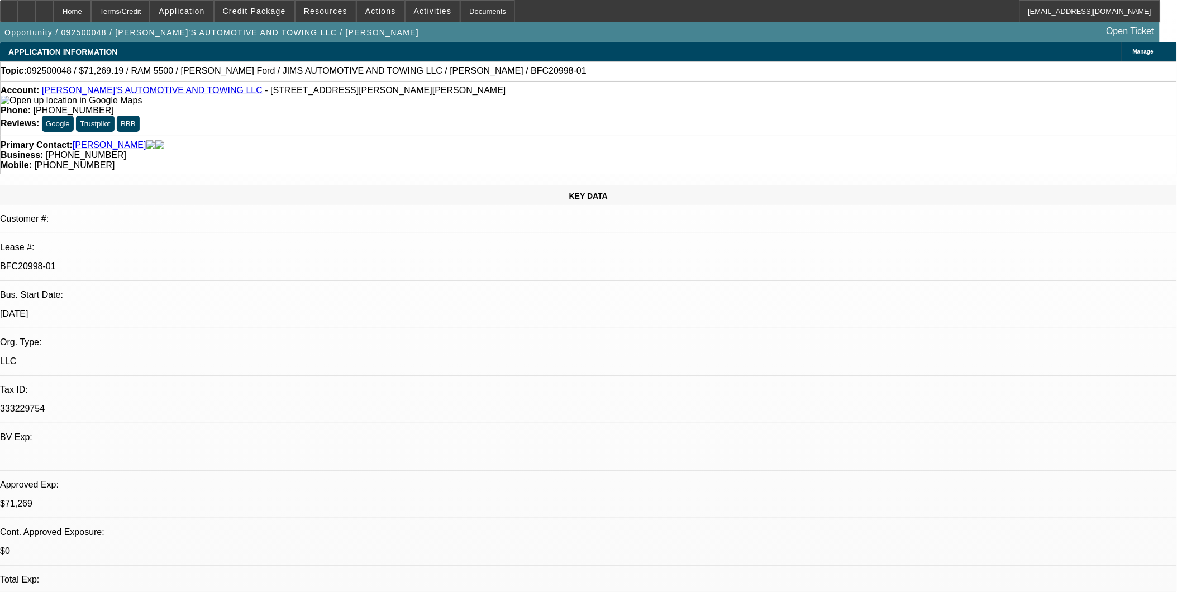
select select "1"
select select "3"
select select "4"
select select "1"
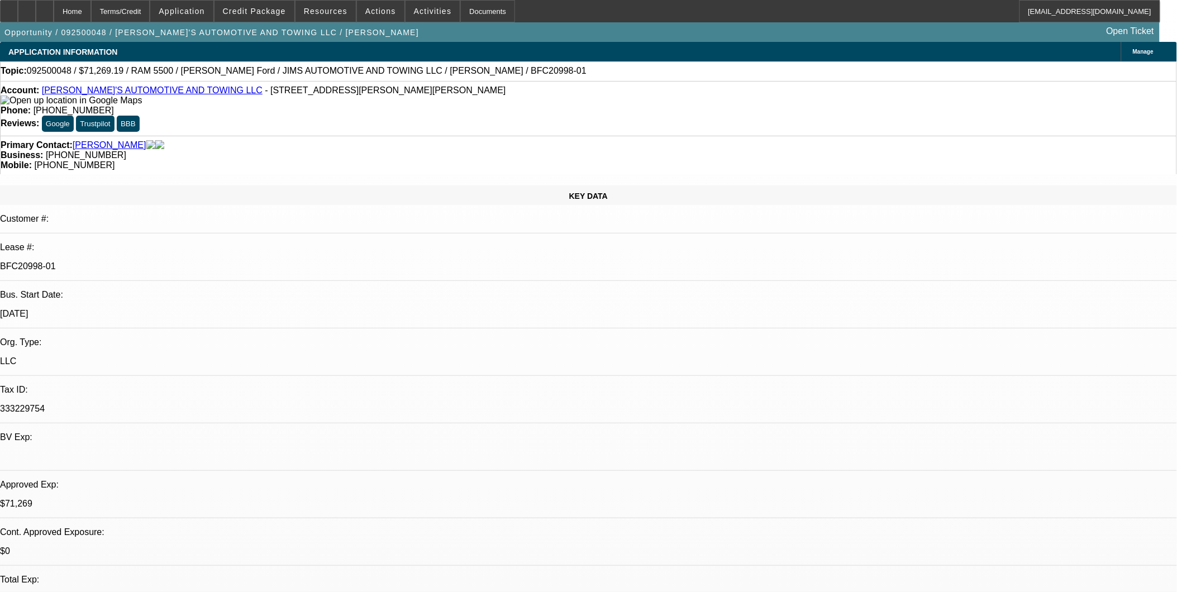
select select "4"
select select "1"
select select "4"
click at [54, 6] on div at bounding box center [45, 11] width 18 height 22
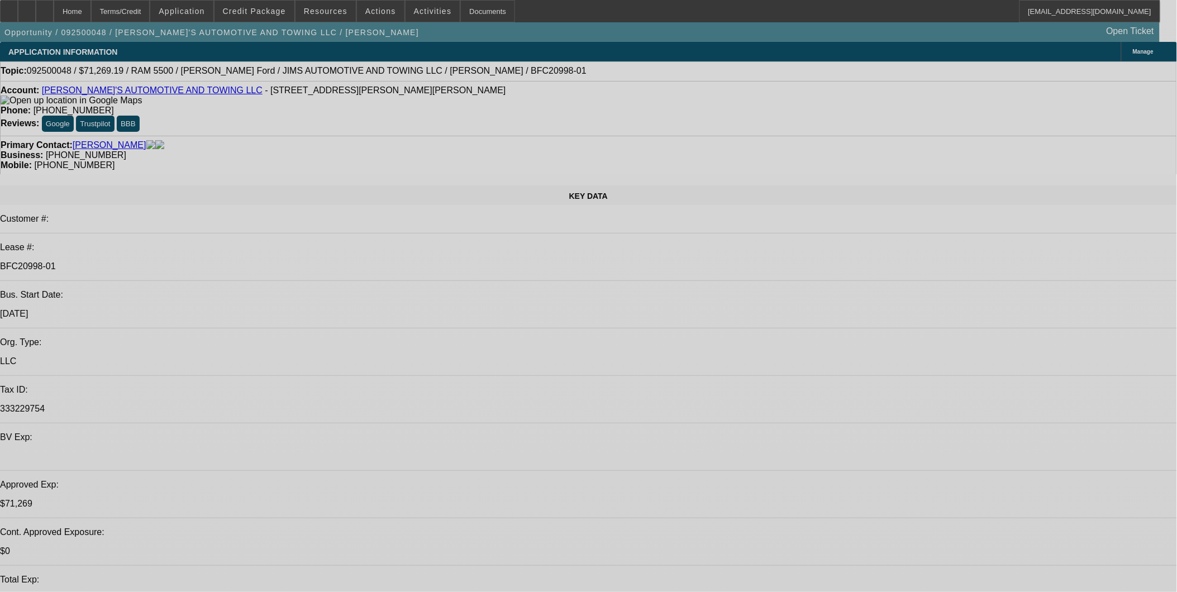
select select "0"
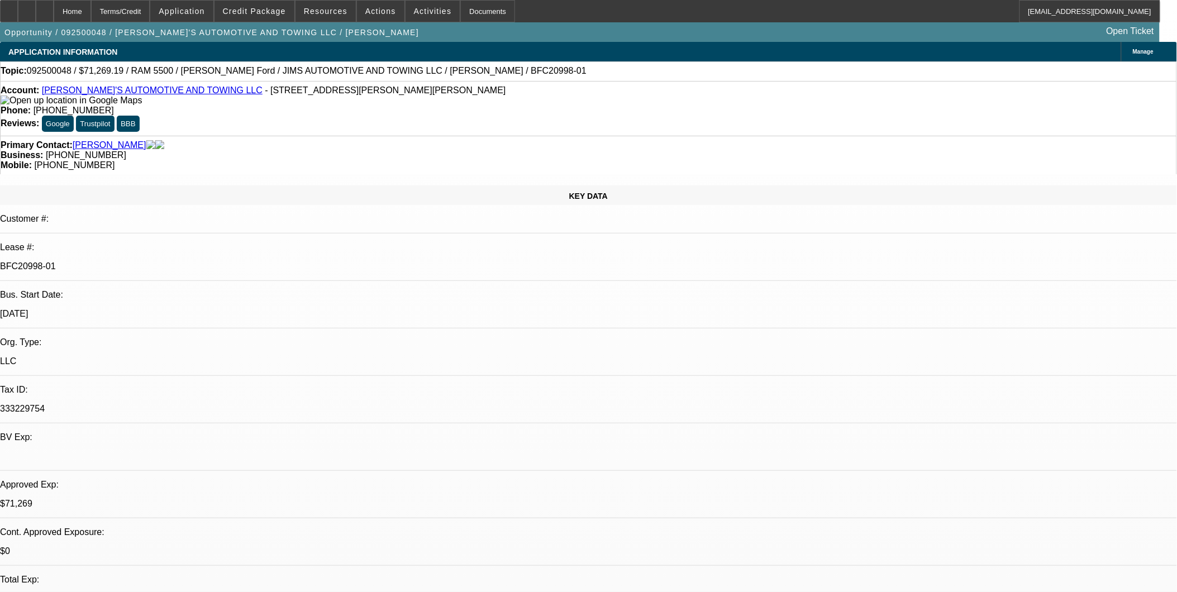
select select "0.1"
select select "0"
select select "0.1"
select select "0"
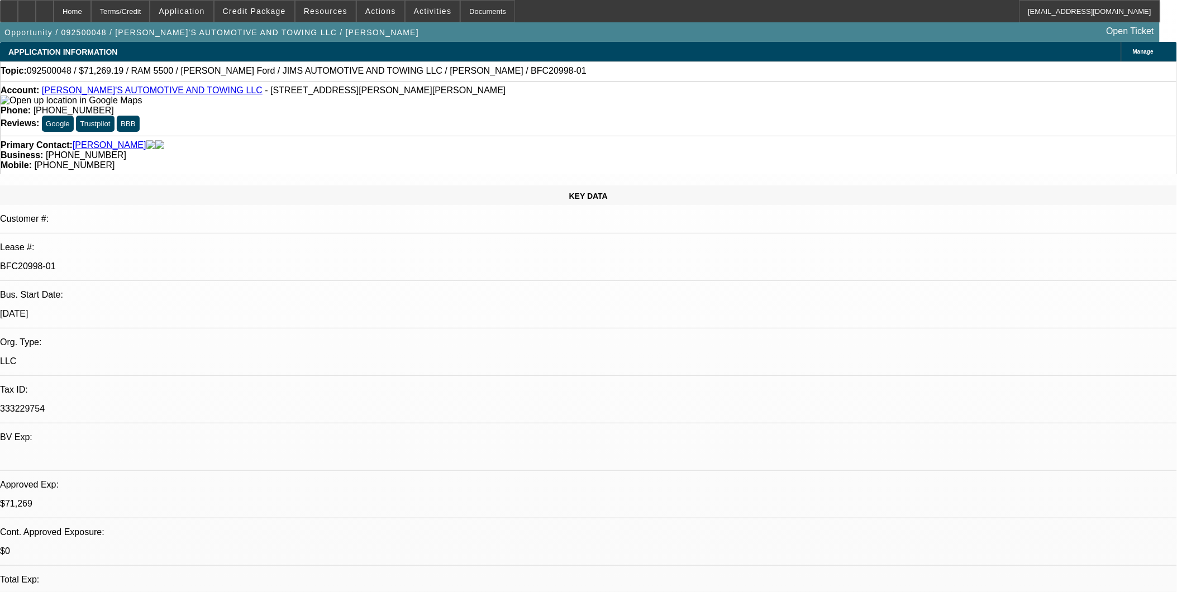
select select "0"
select select "0.1"
select select "0"
select select "0.1"
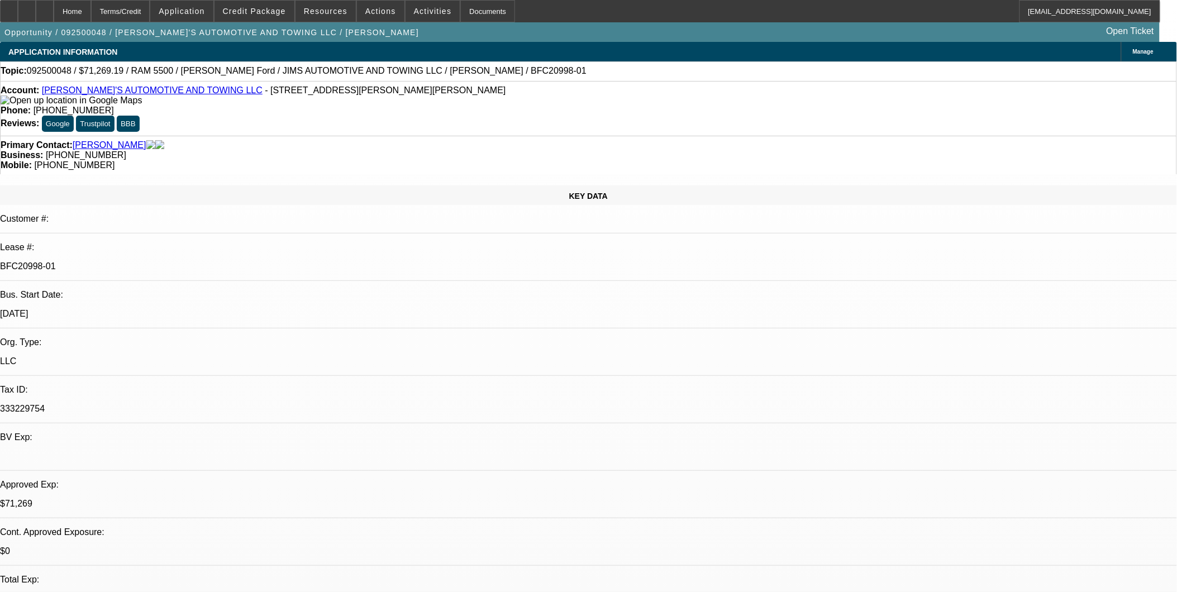
select select "1"
select select "3"
select select "4"
select select "1"
select select "3"
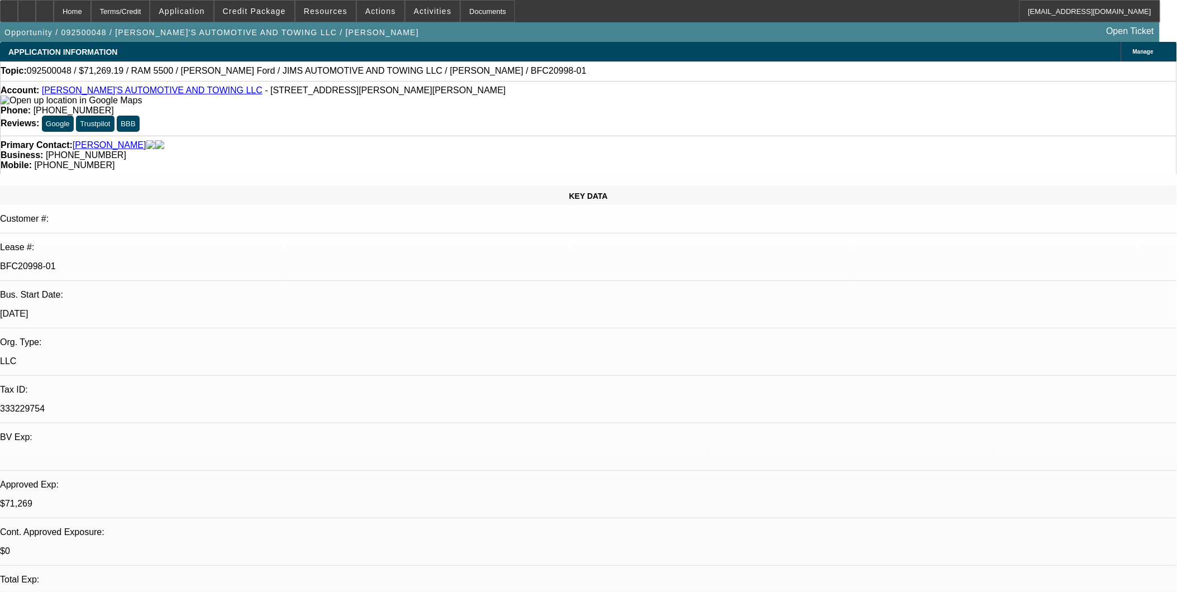
select select "4"
select select "1"
select select "4"
select select "1"
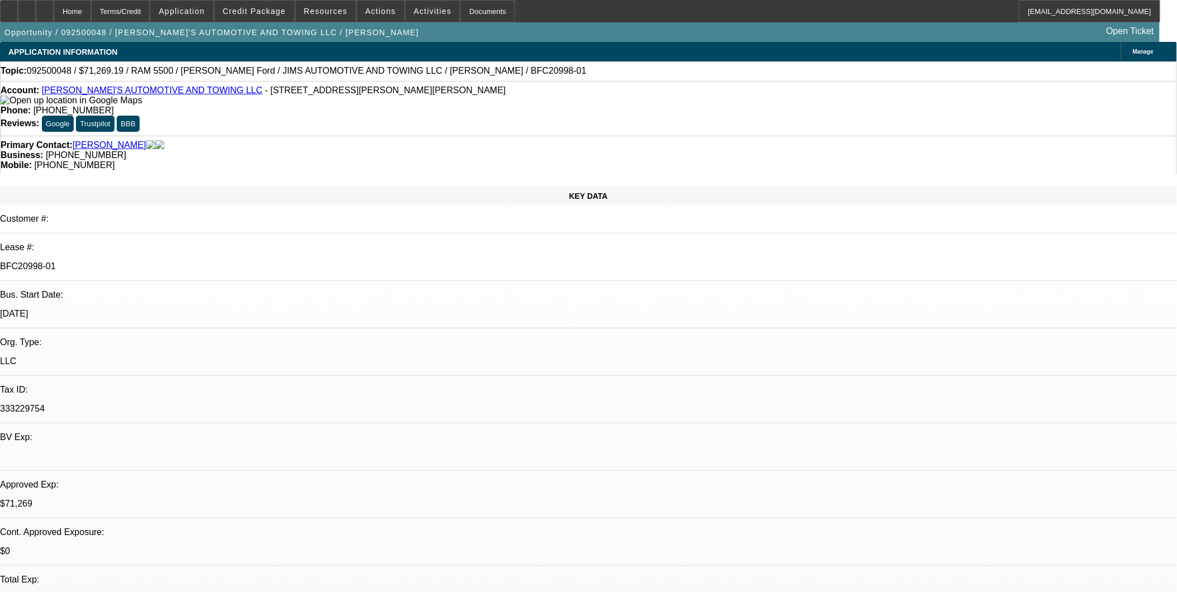
select select "1"
select select "4"
click at [18, 16] on div at bounding box center [9, 11] width 18 height 22
